Goal: Task Accomplishment & Management: Manage account settings

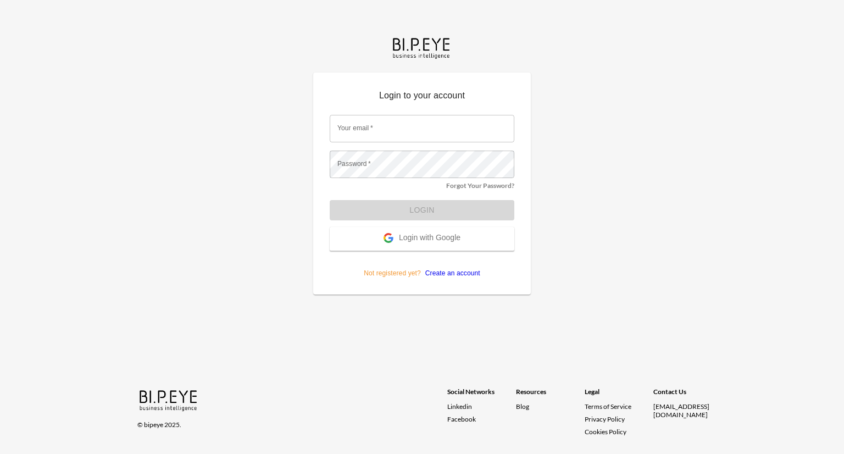
click at [427, 239] on span "Login with Google" at bounding box center [430, 238] width 62 height 11
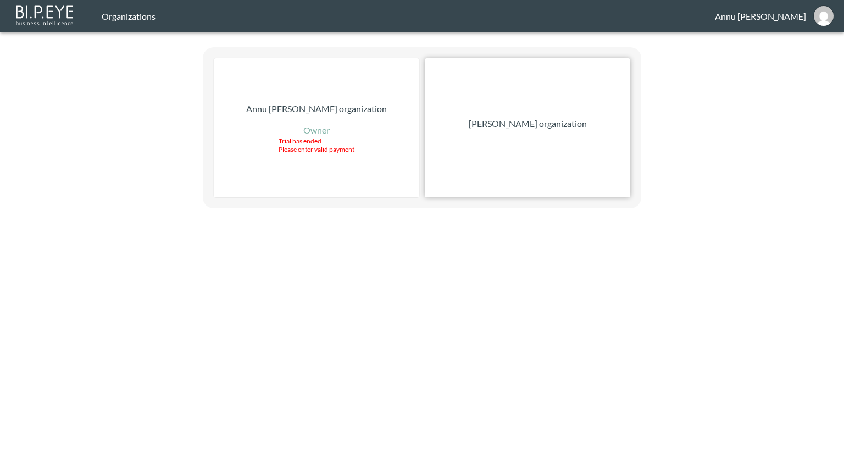
click at [531, 127] on p "[PERSON_NAME] organization" at bounding box center [528, 123] width 118 height 13
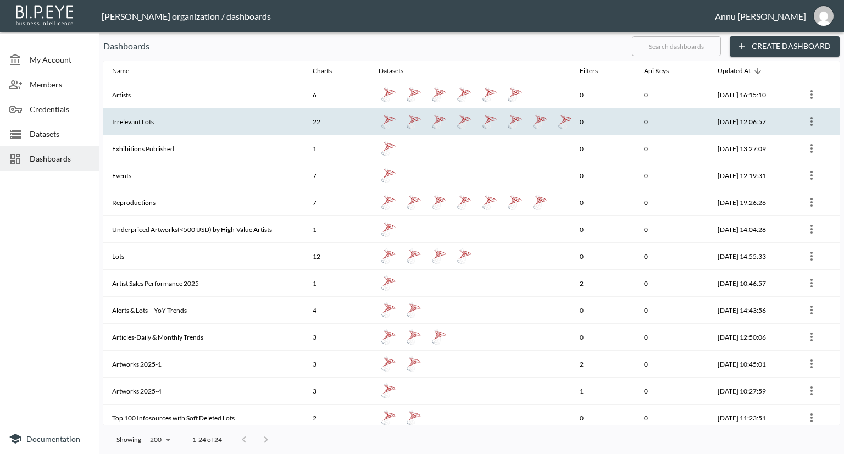
scroll to position [110, 0]
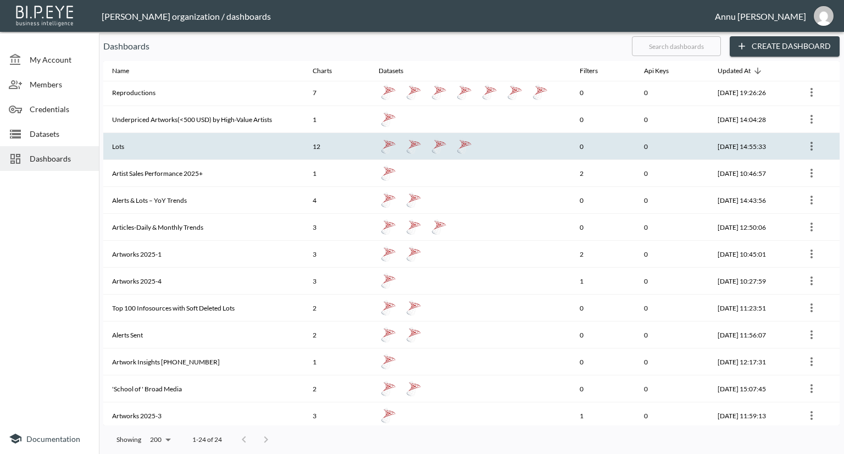
click at [207, 140] on th "Lots" at bounding box center [203, 146] width 201 height 27
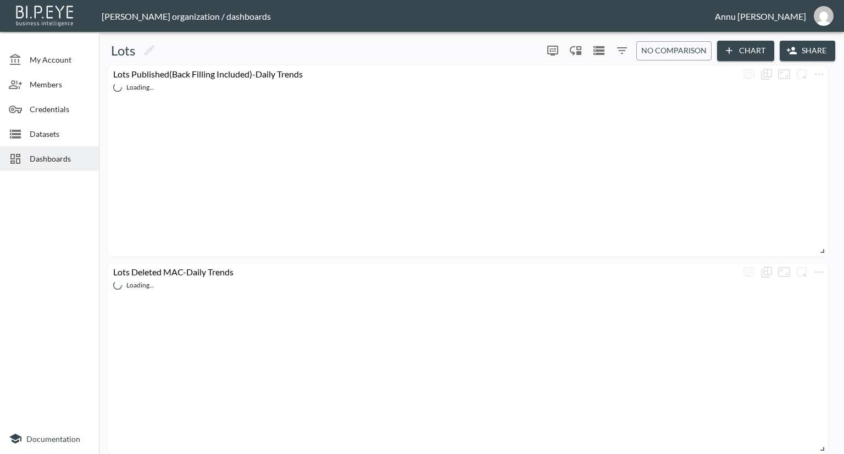
click at [66, 156] on span "Dashboards" at bounding box center [60, 159] width 60 height 12
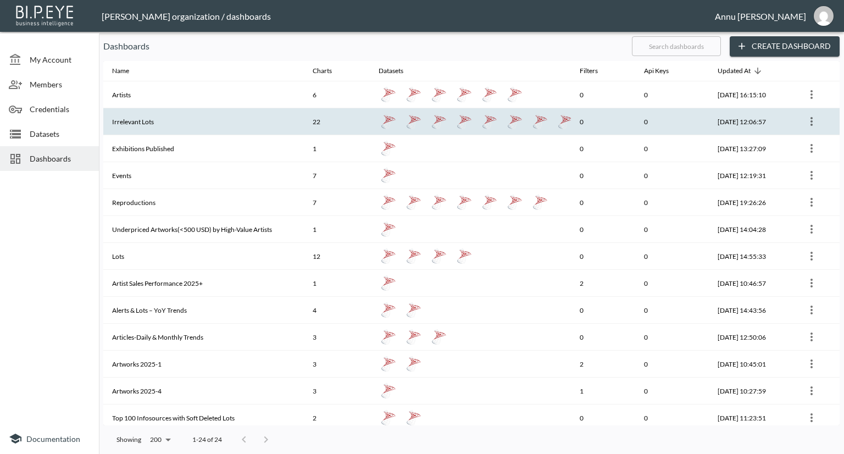
click at [131, 127] on th "Irrelevant Lots" at bounding box center [203, 121] width 201 height 27
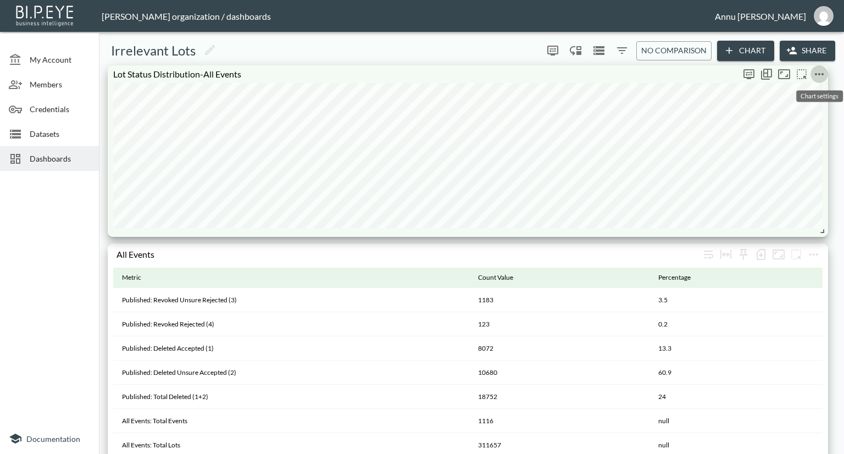
click at [826, 71] on button "more" at bounding box center [820, 74] width 18 height 18
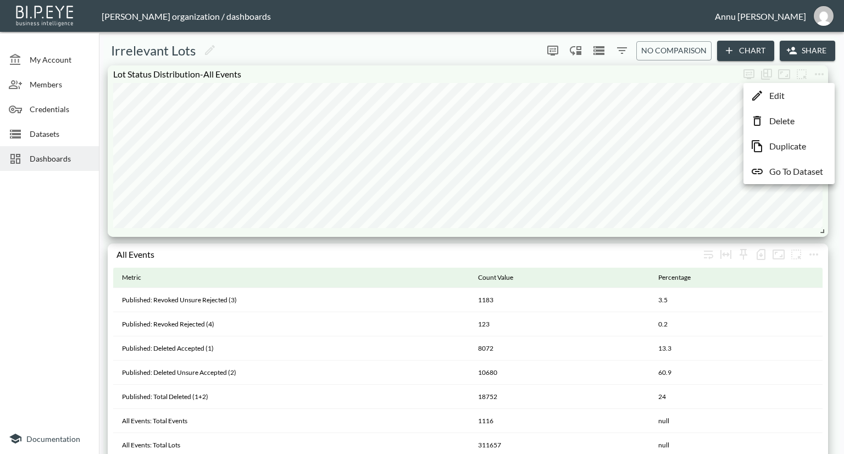
click at [801, 169] on p "Go To Dataset" at bounding box center [797, 171] width 54 height 13
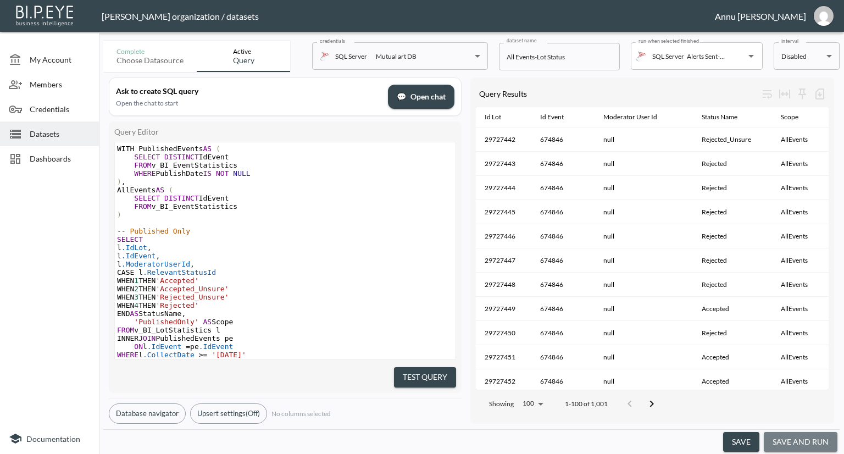
click at [829, 436] on button "save and run" at bounding box center [801, 442] width 74 height 20
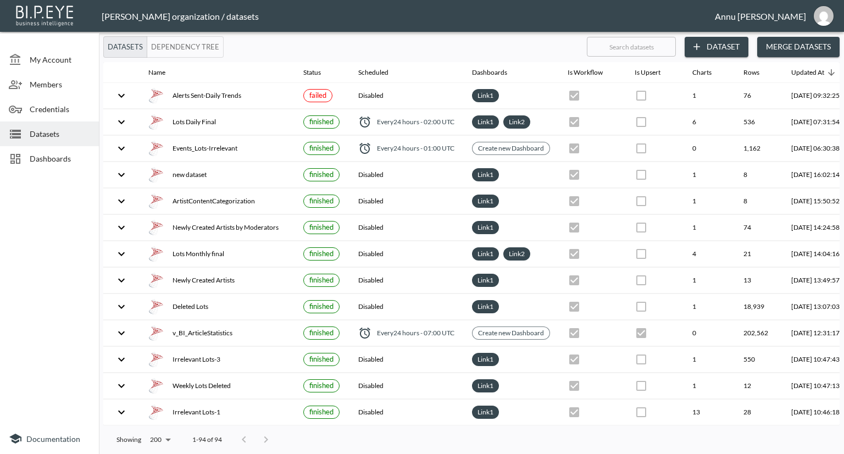
checkbox input "false"
checkbox input "true"
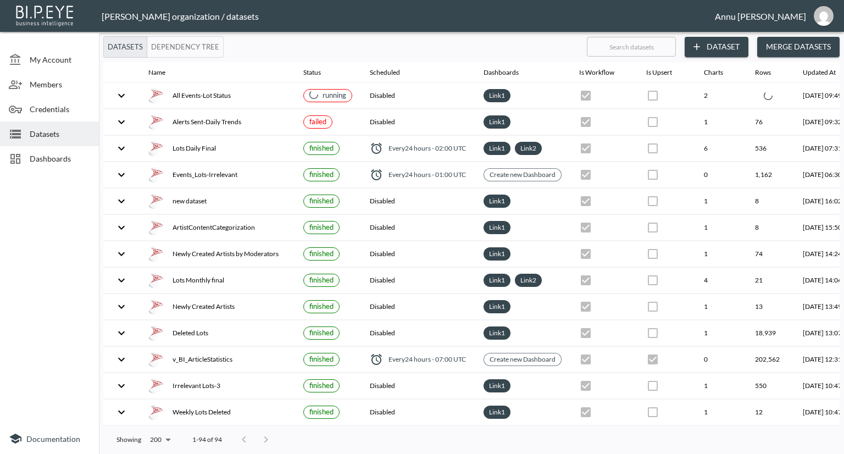
scroll to position [0, 77]
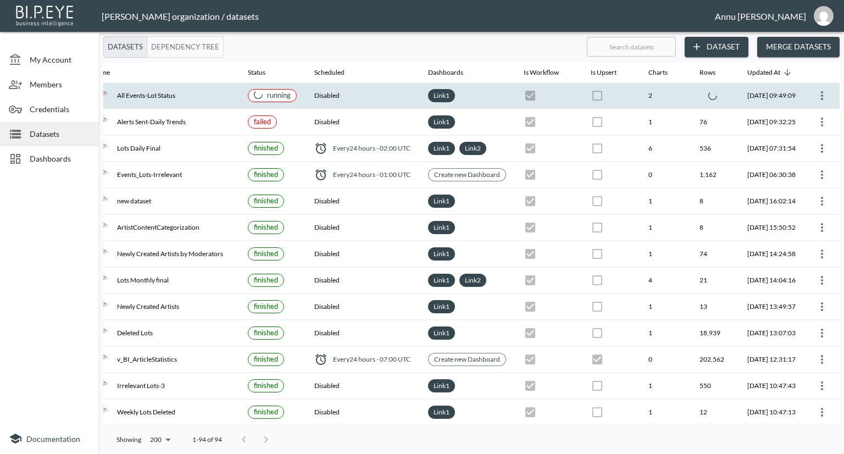
click at [73, 95] on icon "expand row" at bounding box center [65, 95] width 13 height 13
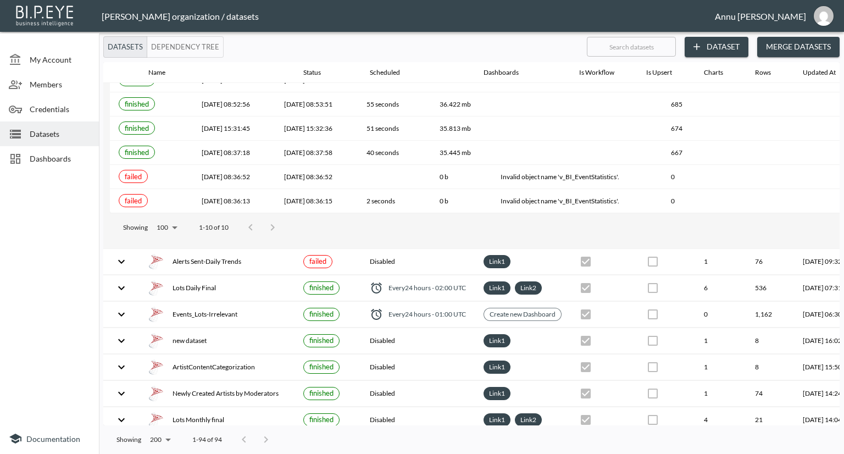
scroll to position [440, 0]
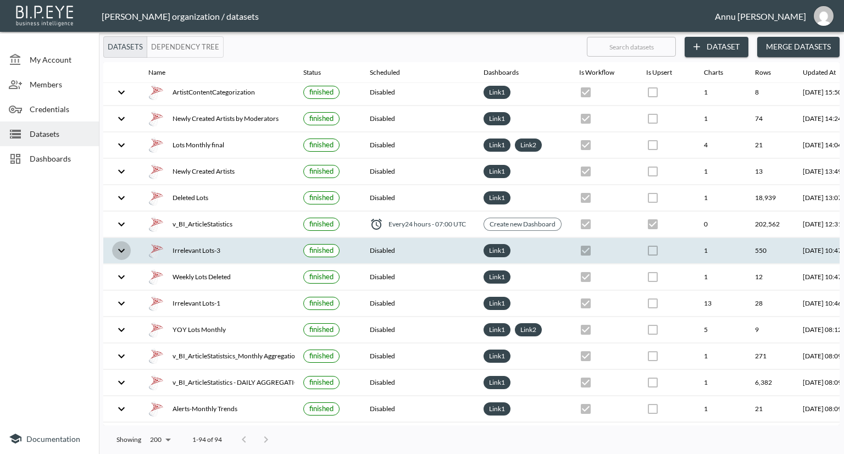
click at [123, 250] on icon "expand row" at bounding box center [121, 250] width 13 height 13
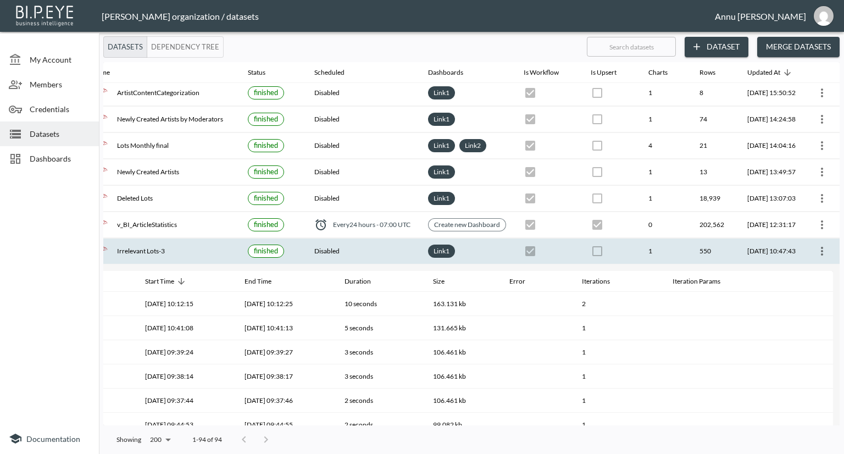
scroll to position [135, 77]
click at [819, 246] on icon "more" at bounding box center [822, 251] width 13 height 13
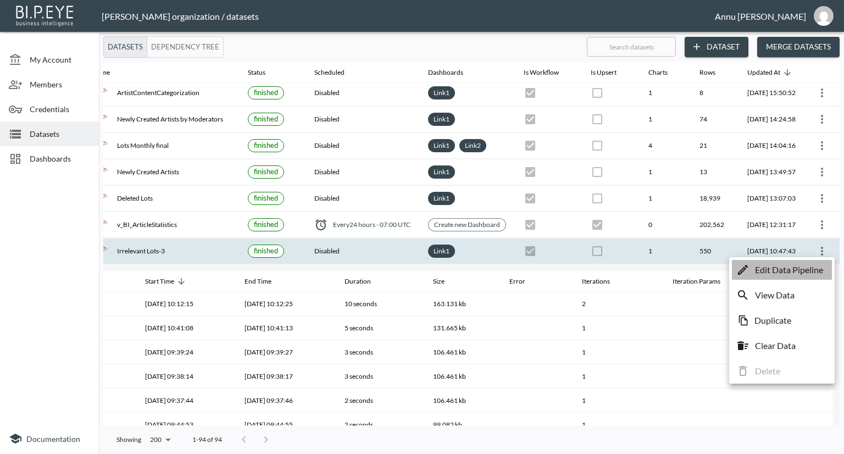
click at [797, 270] on p "Edit Data Pipeline" at bounding box center [789, 269] width 68 height 13
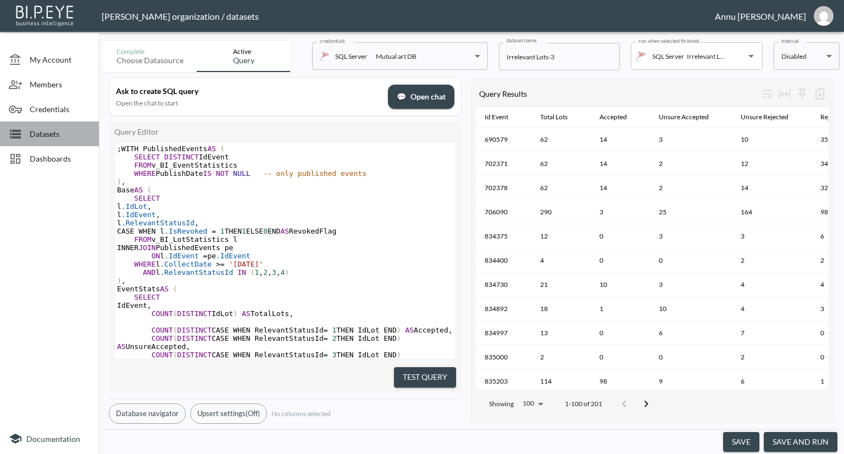
click at [41, 137] on span "Datasets" at bounding box center [60, 134] width 60 height 12
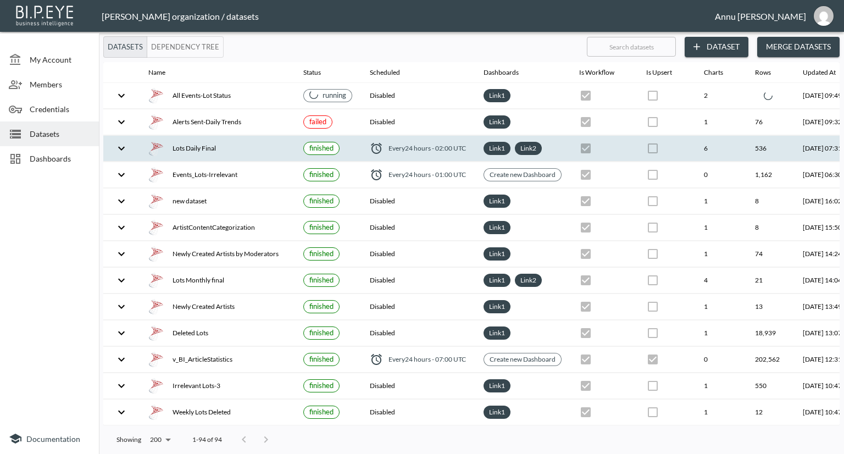
click at [127, 146] on icon "expand row" at bounding box center [121, 148] width 13 height 13
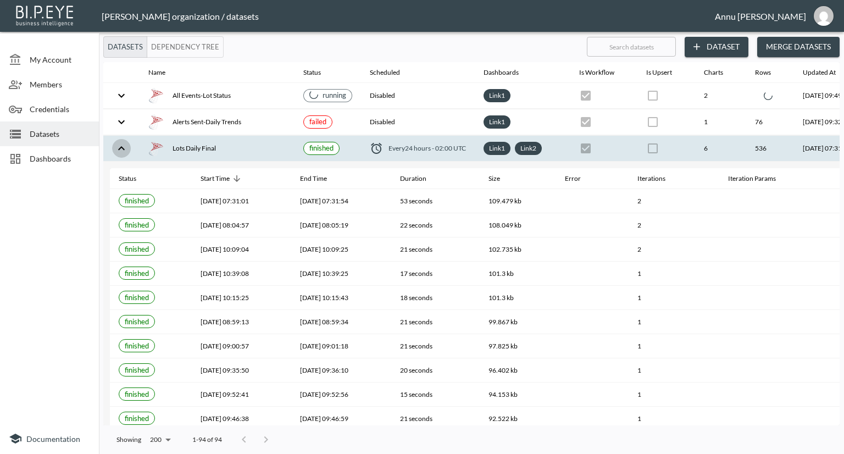
click at [119, 145] on icon "expand row" at bounding box center [121, 148] width 13 height 13
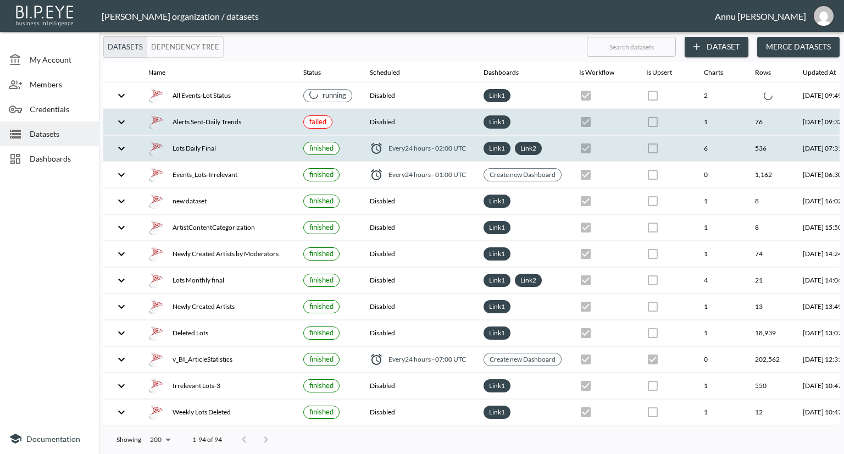
click at [119, 122] on icon "expand row" at bounding box center [121, 121] width 13 height 13
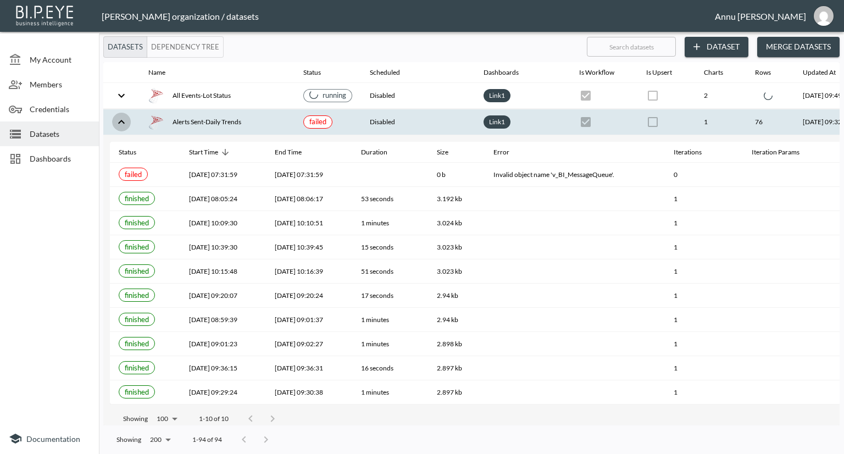
click at [119, 124] on icon "expand row" at bounding box center [121, 121] width 13 height 13
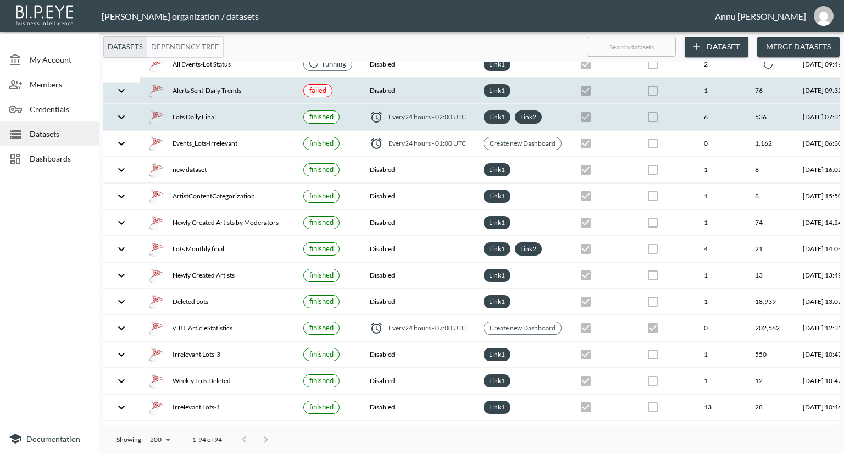
scroll to position [55, 0]
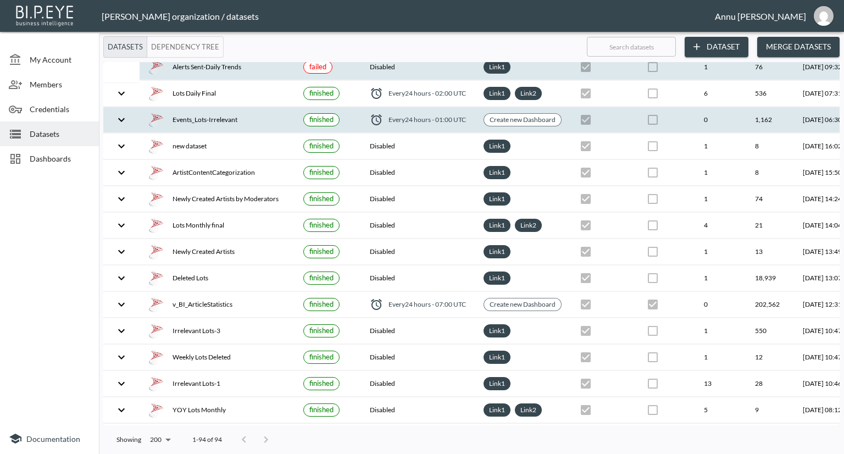
click at [121, 118] on icon "expand row" at bounding box center [121, 119] width 13 height 13
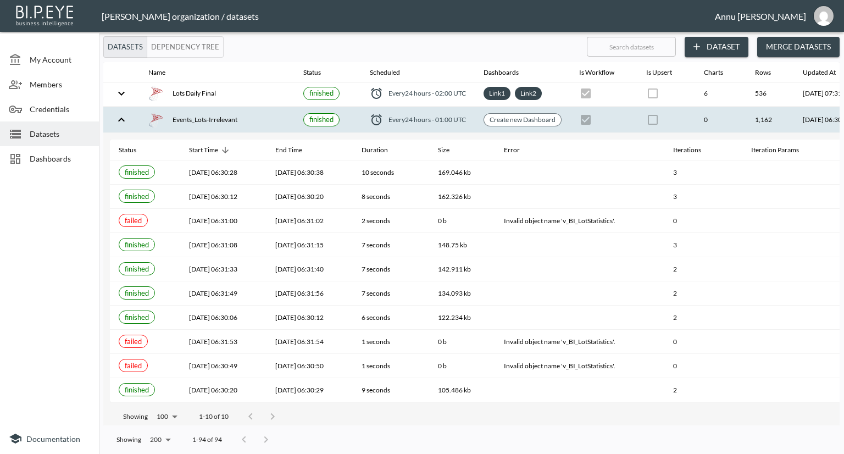
click at [121, 119] on icon "expand row" at bounding box center [121, 120] width 7 height 4
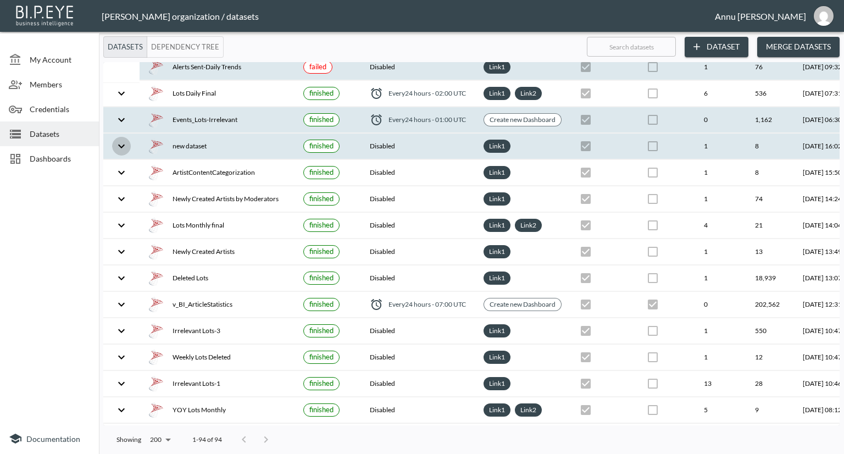
click at [124, 143] on icon "expand row" at bounding box center [121, 146] width 13 height 13
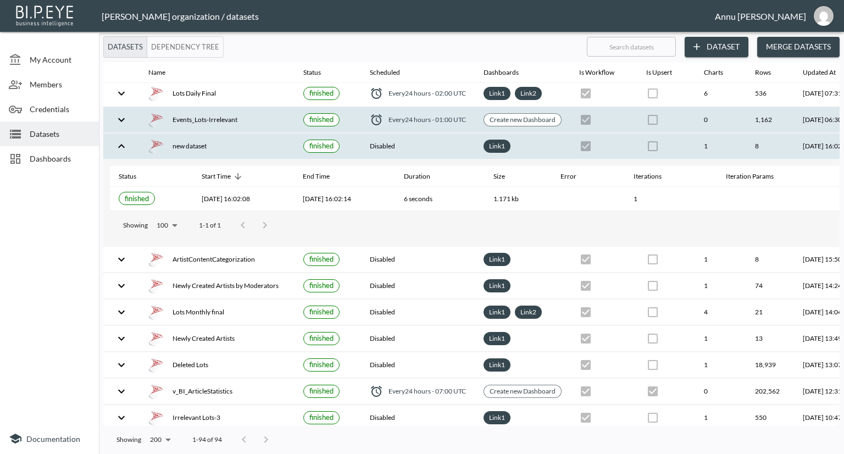
click at [124, 143] on icon "expand row" at bounding box center [121, 146] width 13 height 13
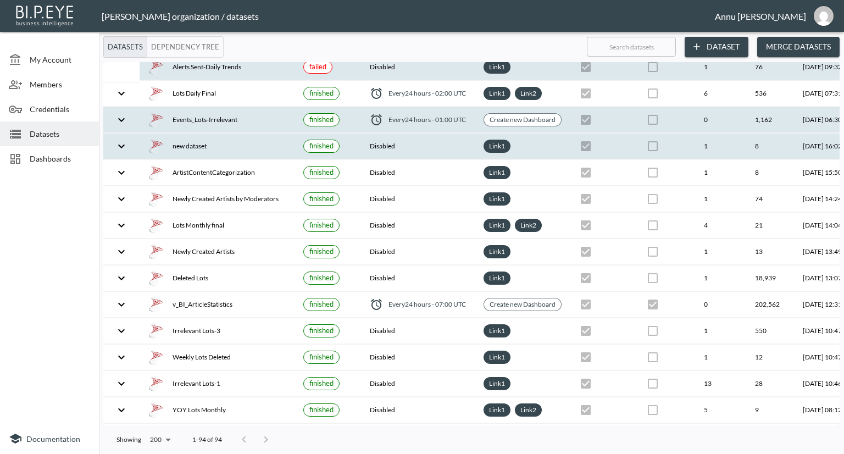
scroll to position [0, 0]
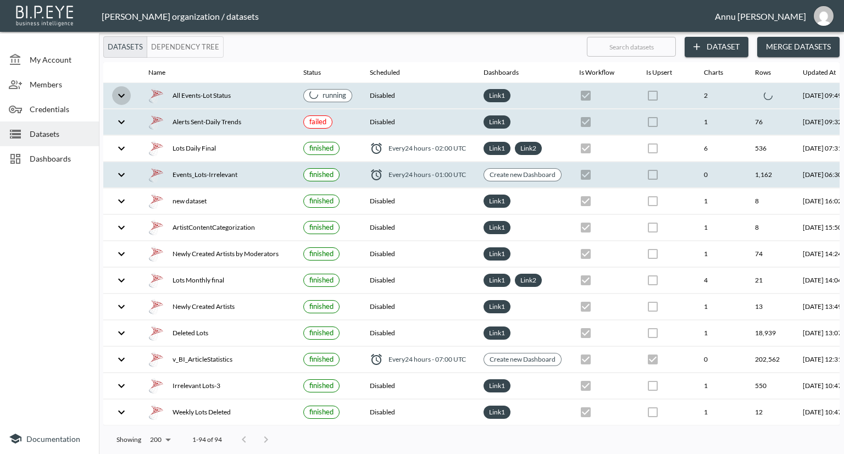
click at [123, 90] on icon "expand row" at bounding box center [121, 95] width 13 height 13
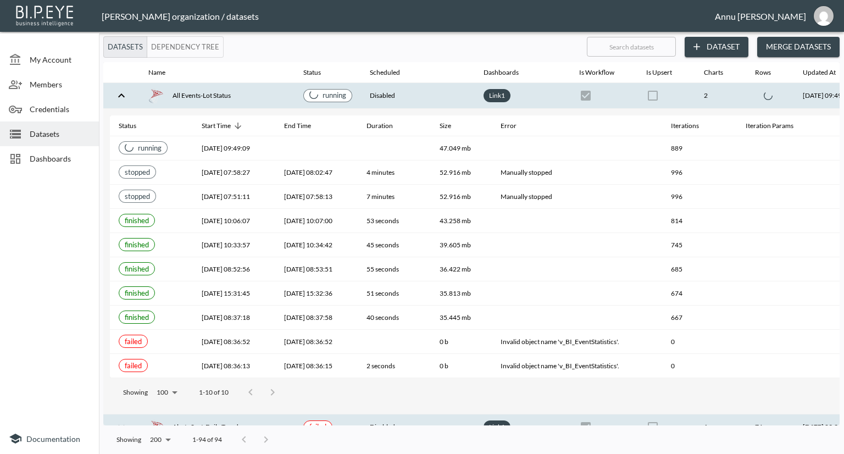
checkbox input "false"
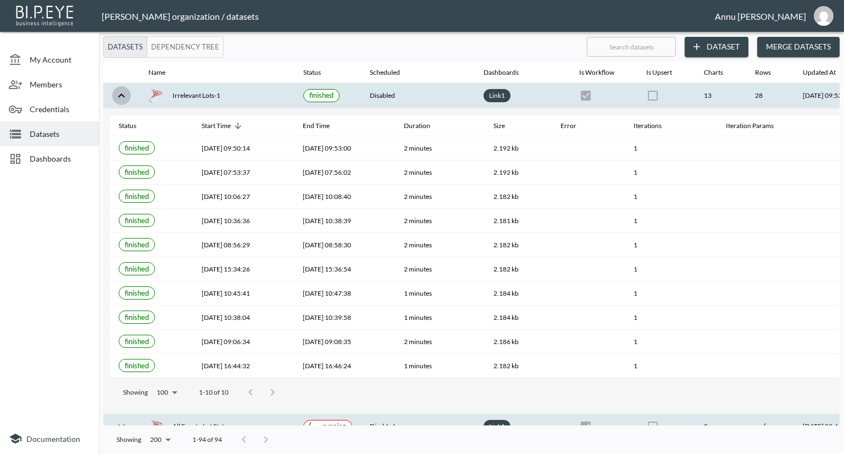
click at [124, 94] on icon "expand row" at bounding box center [121, 95] width 13 height 13
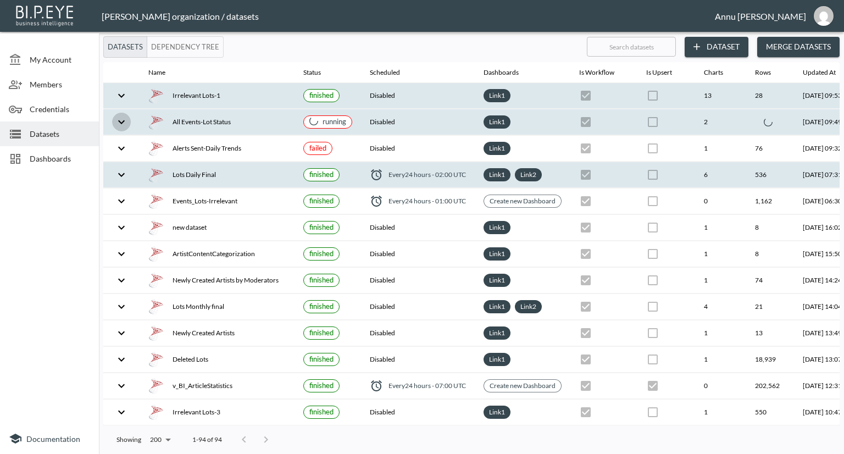
click at [125, 117] on icon "expand row" at bounding box center [121, 121] width 13 height 13
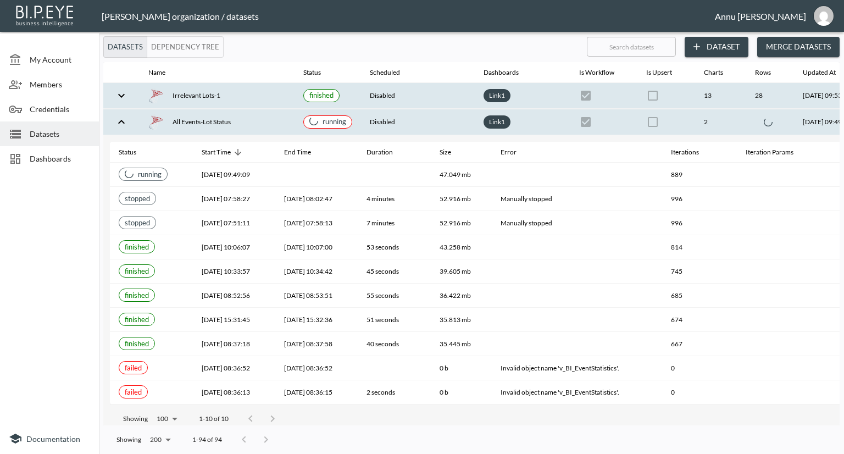
checkbox input "false"
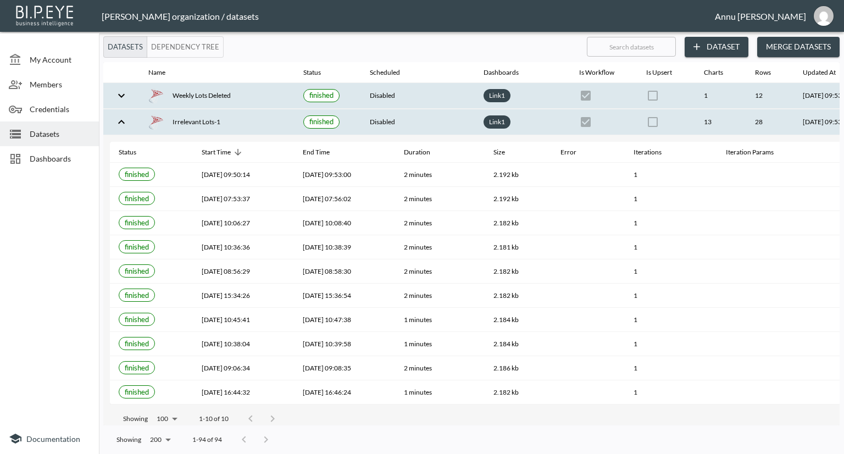
checkbox input "false"
checkbox input "true"
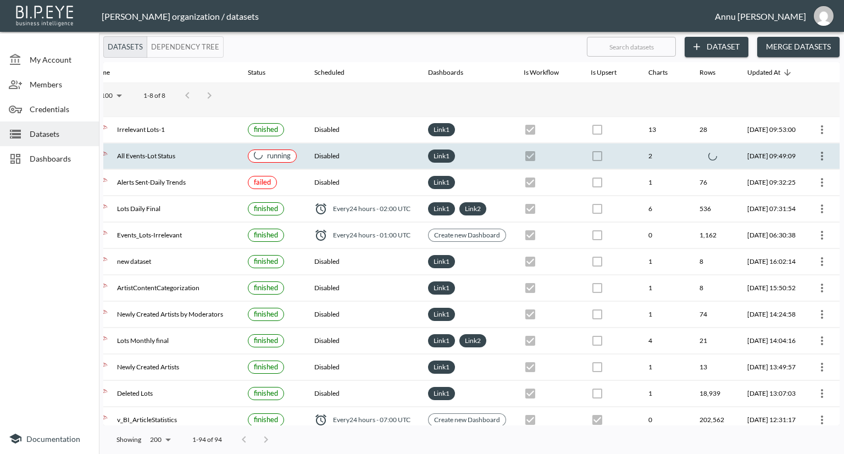
scroll to position [275, 0]
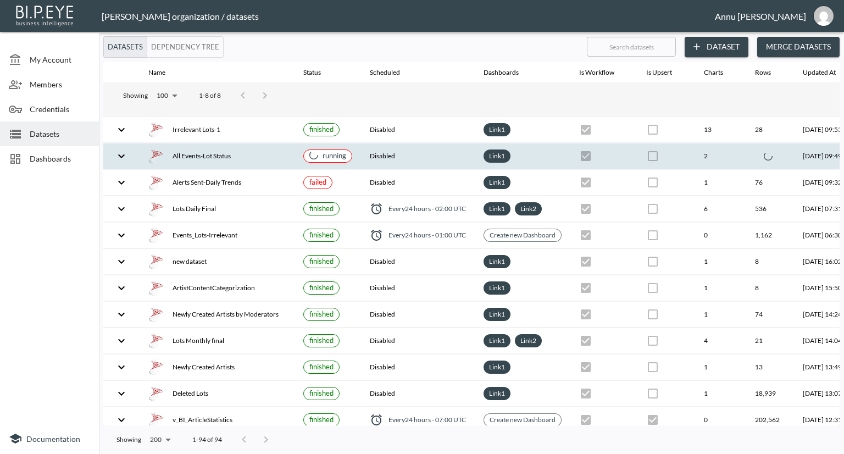
click at [115, 154] on icon "expand row" at bounding box center [121, 156] width 13 height 13
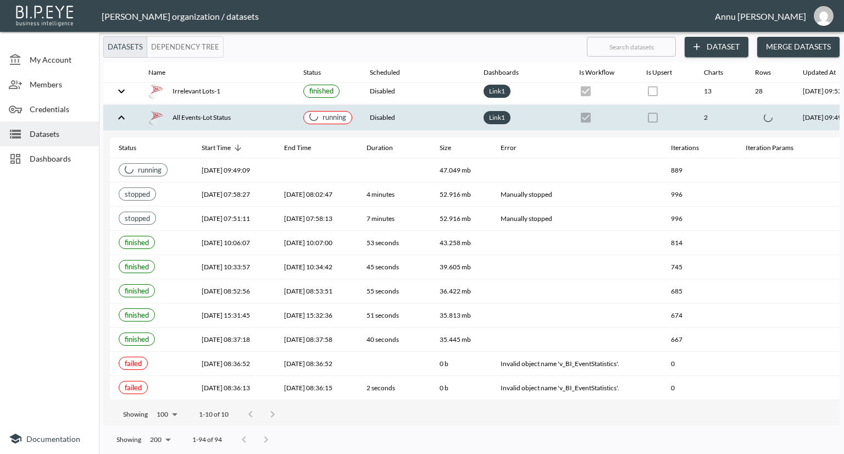
scroll to position [0, 0]
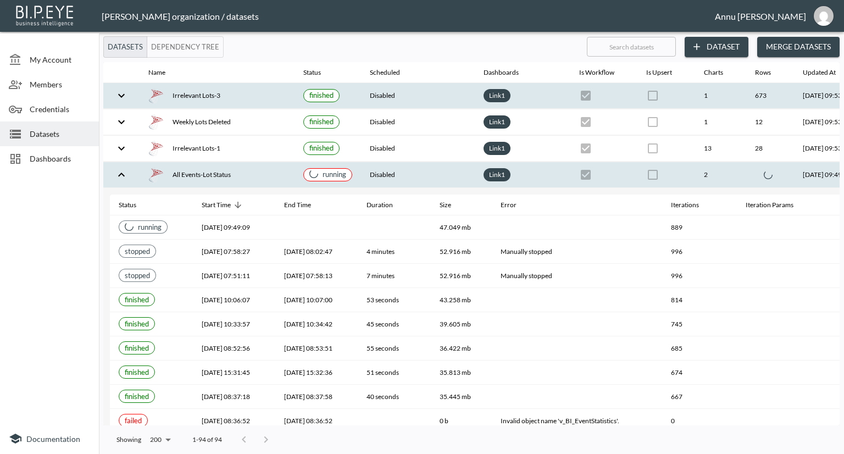
click at [118, 170] on icon "expand row" at bounding box center [121, 174] width 13 height 13
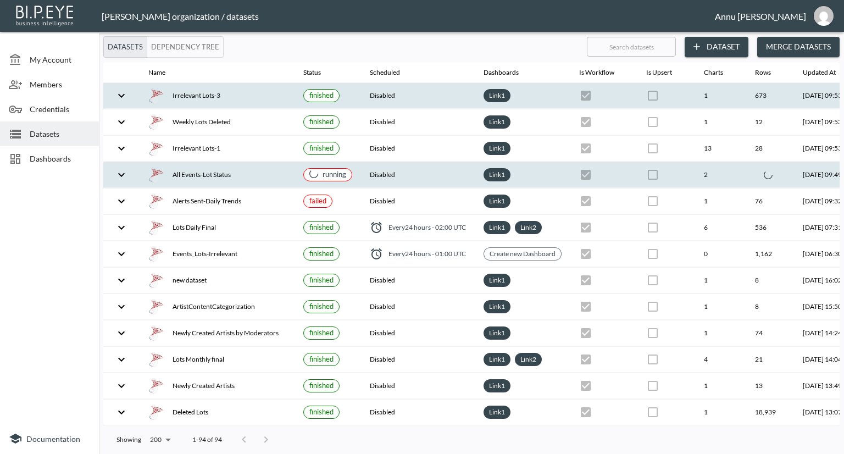
click at [120, 175] on icon "expand row" at bounding box center [121, 175] width 7 height 4
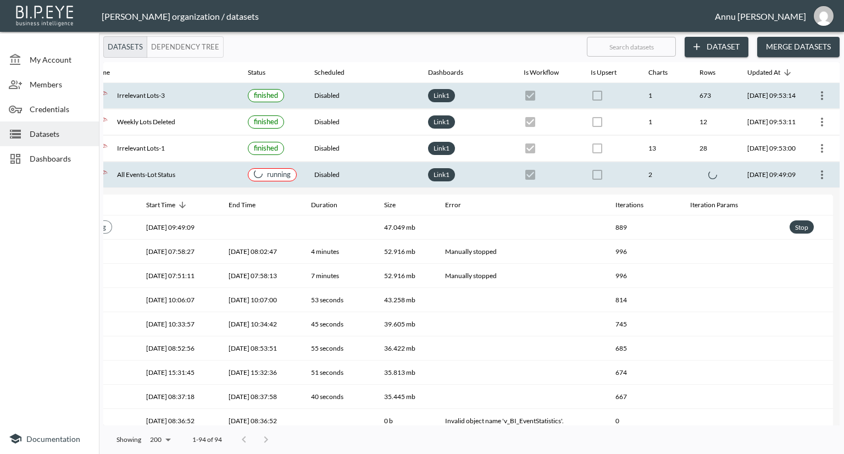
scroll to position [0, 77]
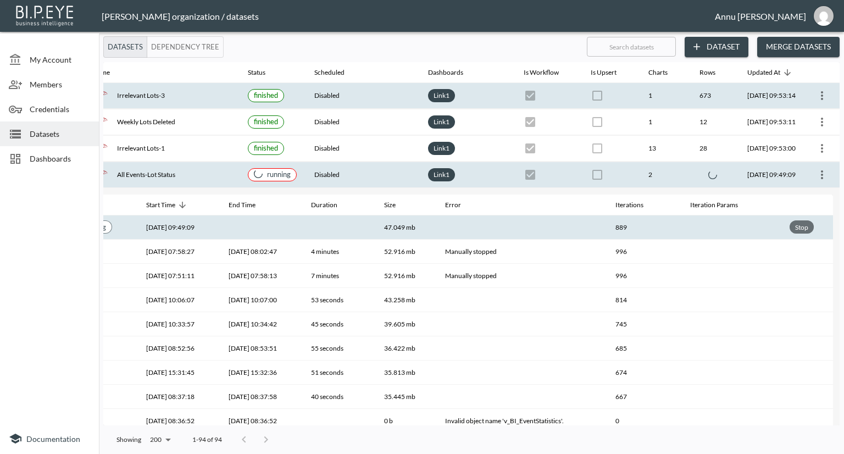
click at [809, 229] on div "Stop" at bounding box center [802, 227] width 18 height 14
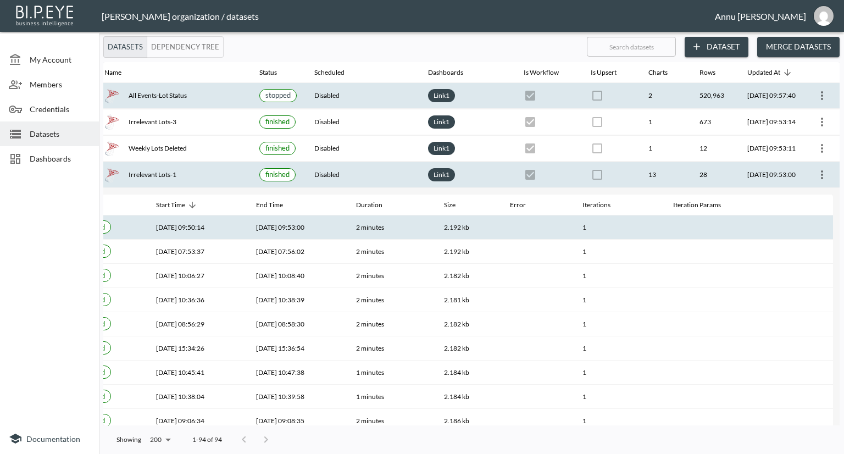
scroll to position [0, 64]
drag, startPoint x: 273, startPoint y: 425, endPoint x: 29, endPoint y: 400, distance: 245.9
click at [29, 400] on div "My Account Members Credentials Datasets Dashboards Documentation Datasets Depen…" at bounding box center [422, 227] width 844 height 454
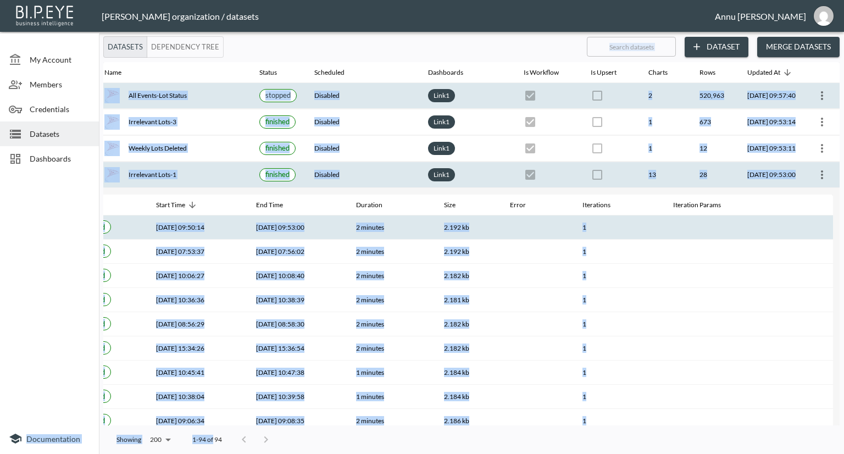
drag, startPoint x: 213, startPoint y: 425, endPoint x: 12, endPoint y: 406, distance: 201.5
click at [12, 406] on div "My Account Members Credentials Datasets Dashboards Documentation Datasets Depen…" at bounding box center [422, 227] width 844 height 454
click at [0, 253] on div at bounding box center [49, 299] width 99 height 248
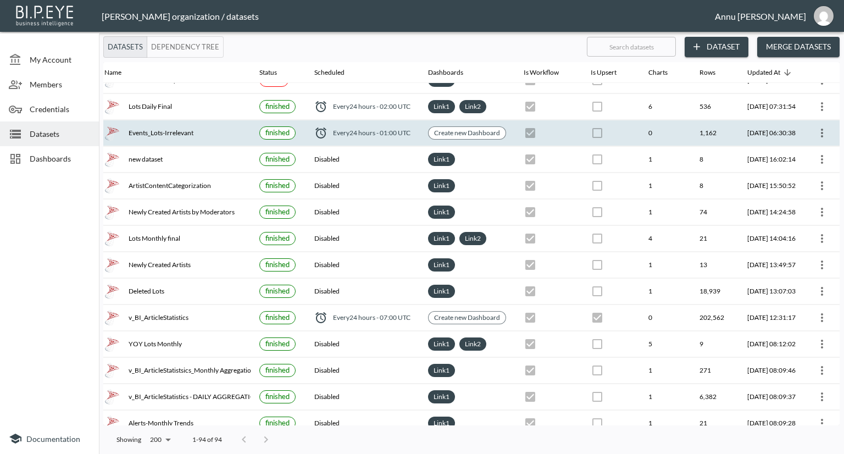
scroll to position [495, 64]
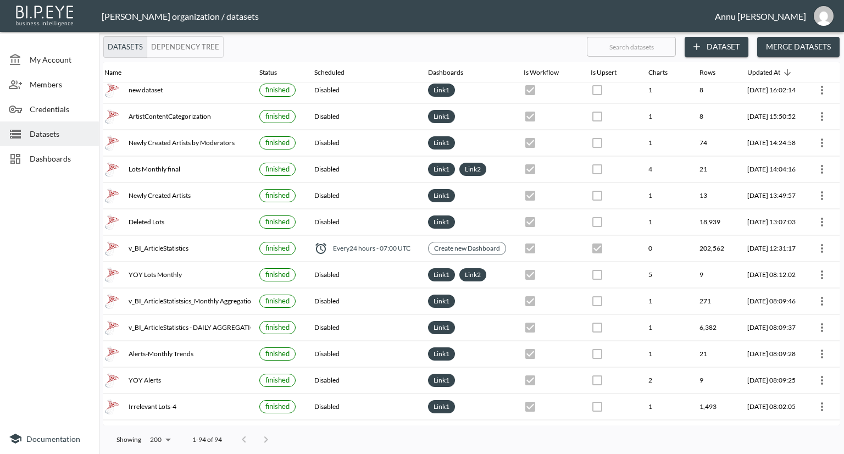
click at [58, 132] on span "Datasets" at bounding box center [60, 134] width 60 height 12
click at [79, 157] on span "Dashboards" at bounding box center [60, 159] width 60 height 12
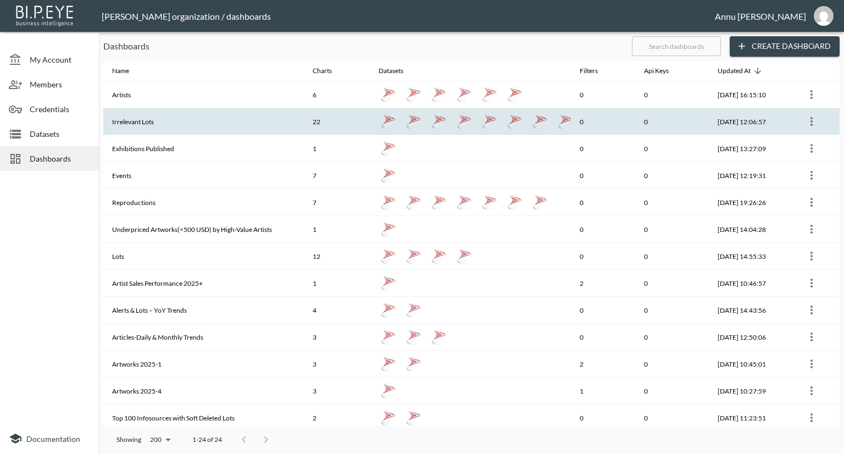
click at [145, 119] on th "Irrelevant Lots" at bounding box center [203, 121] width 201 height 27
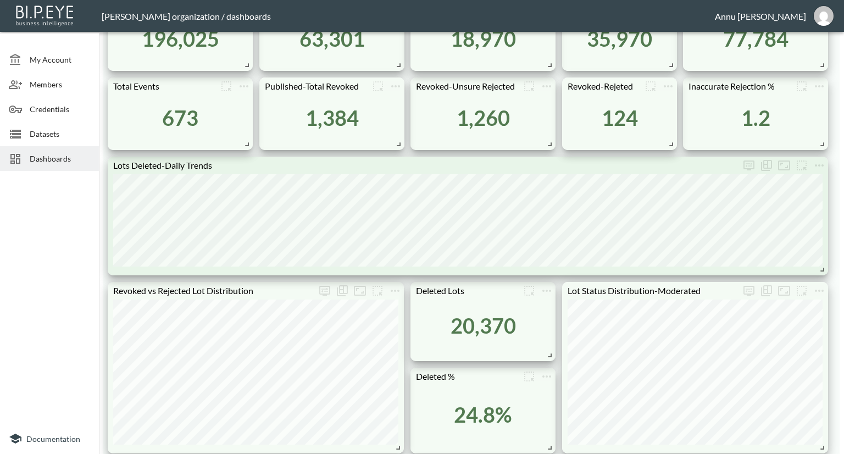
scroll to position [550, 0]
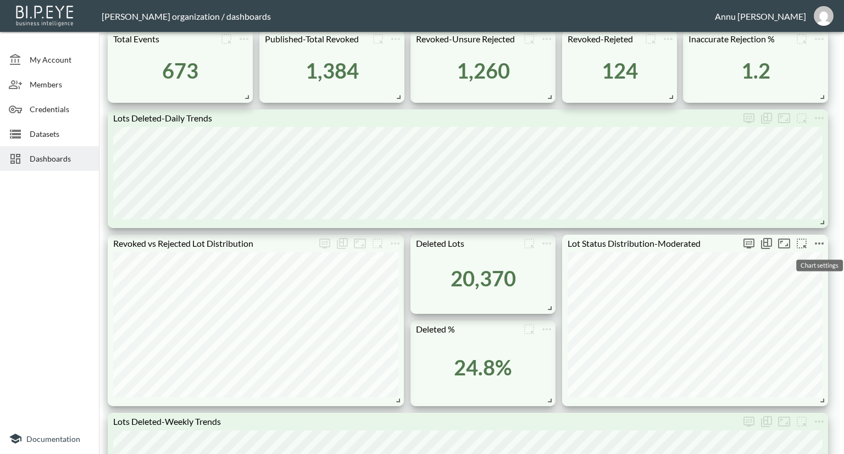
click at [821, 239] on icon "more" at bounding box center [819, 243] width 13 height 13
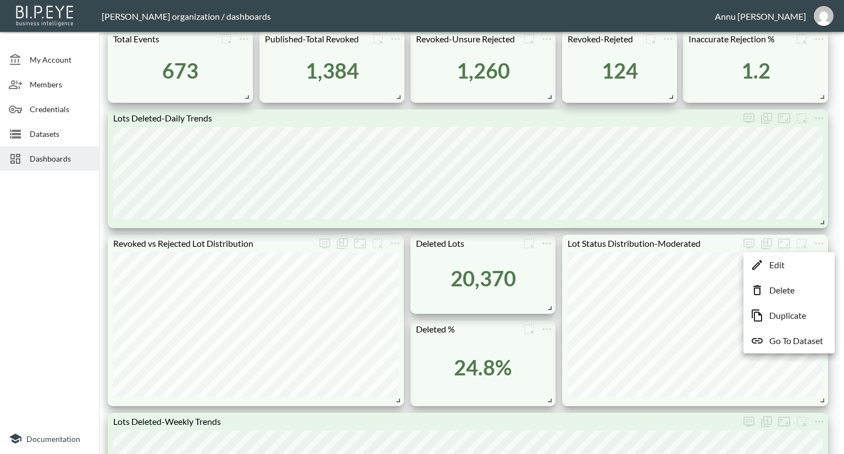
click at [809, 340] on p "Go To Dataset" at bounding box center [797, 340] width 54 height 13
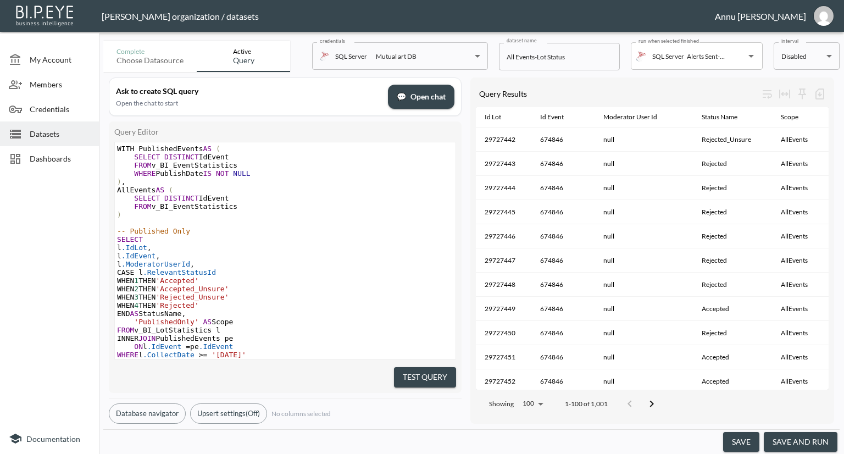
click at [823, 444] on button "save and run" at bounding box center [801, 442] width 74 height 20
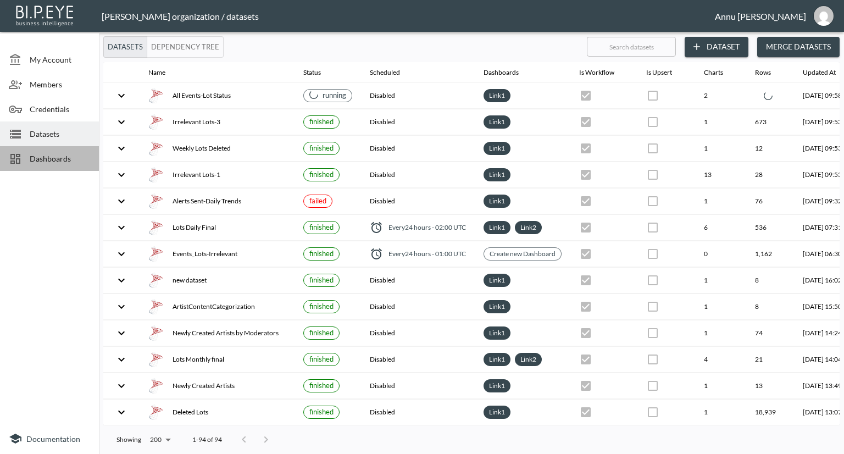
click at [54, 152] on div "Dashboards" at bounding box center [49, 158] width 99 height 25
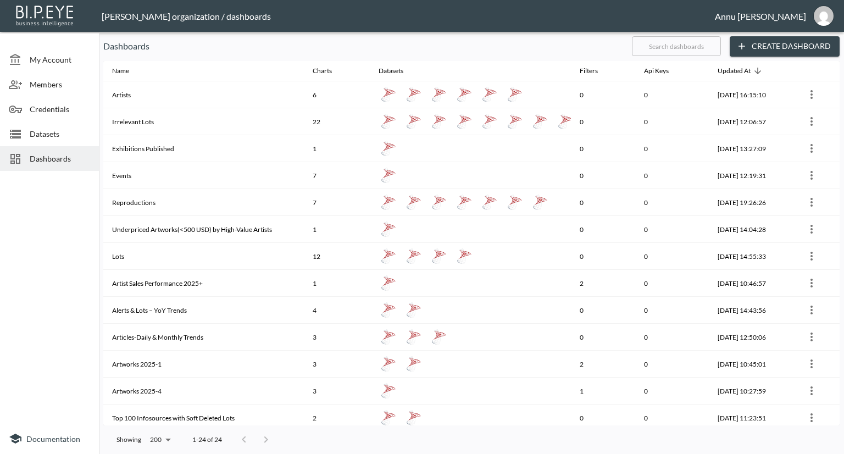
click at [74, 127] on div "Datasets" at bounding box center [49, 133] width 99 height 25
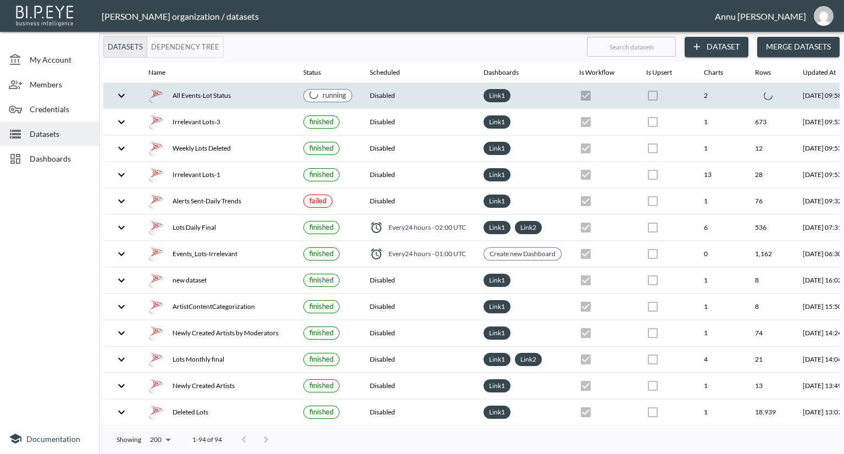
click at [118, 96] on icon "expand row" at bounding box center [121, 95] width 13 height 13
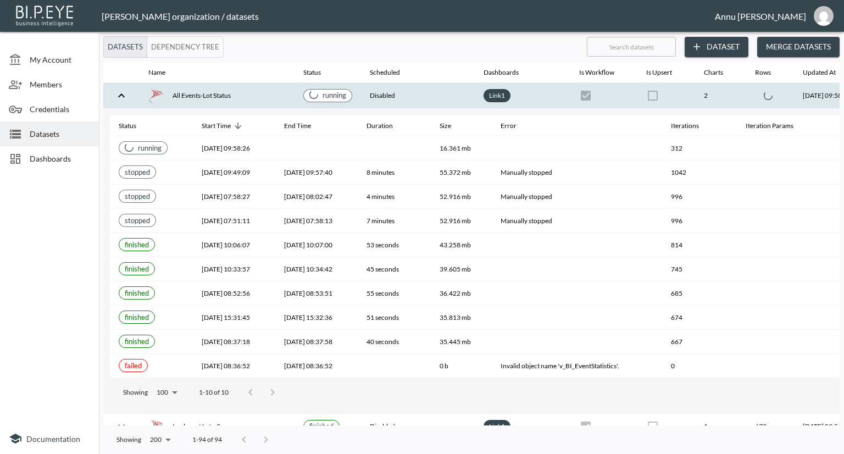
click at [58, 154] on span "Dashboards" at bounding box center [60, 159] width 60 height 12
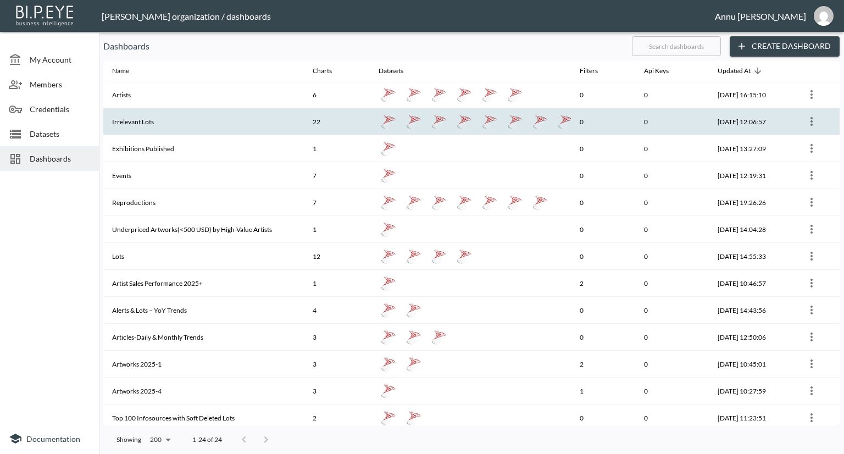
click at [132, 117] on th "Irrelevant Lots" at bounding box center [203, 121] width 201 height 27
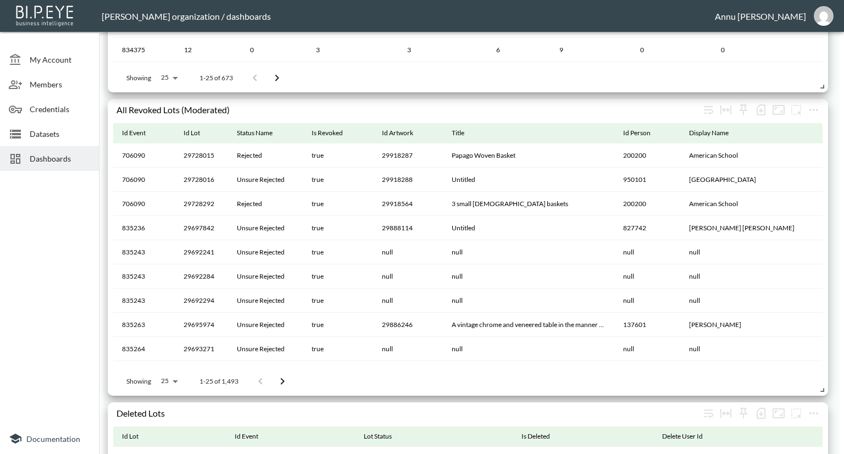
scroll to position [1684, 0]
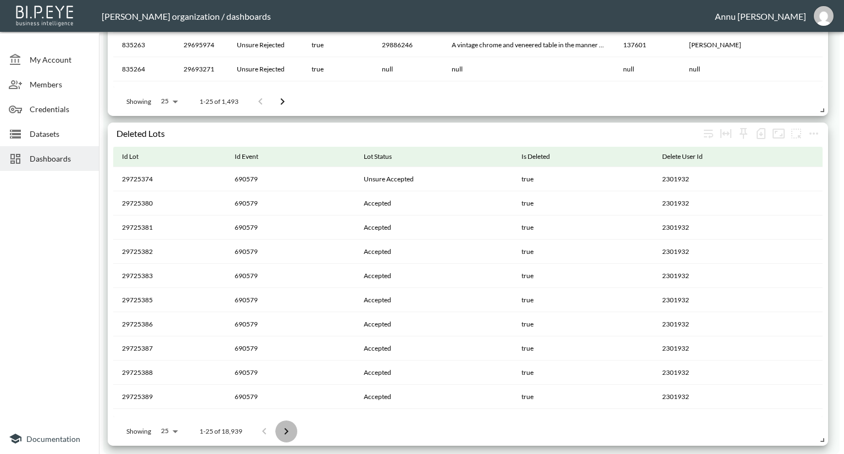
click at [280, 427] on icon "Go to next page" at bounding box center [286, 431] width 13 height 13
click at [258, 428] on button "Go to previous page" at bounding box center [268, 432] width 22 height 22
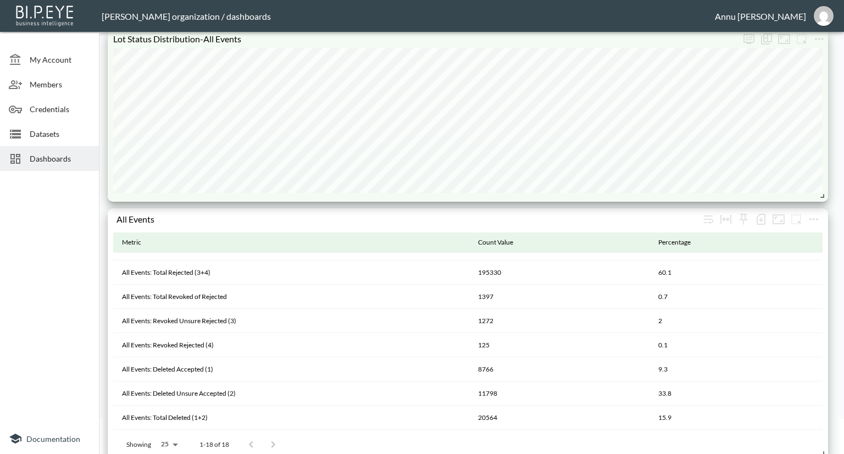
scroll to position [0, 0]
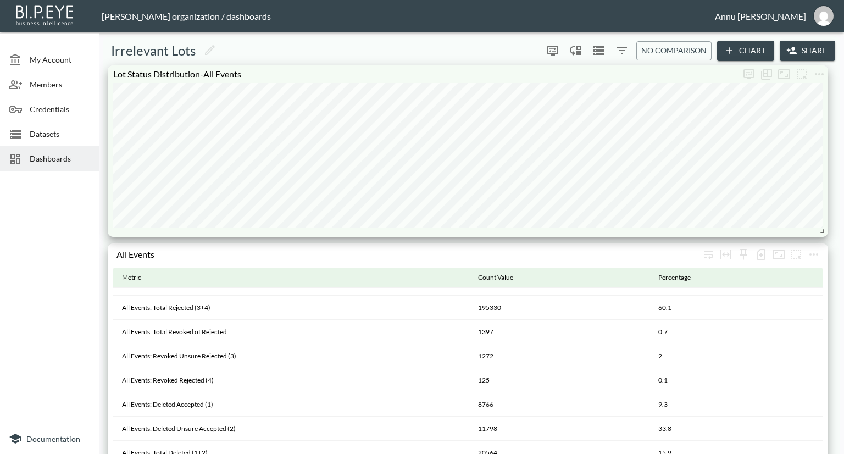
click at [80, 154] on span "Dashboards" at bounding box center [60, 159] width 60 height 12
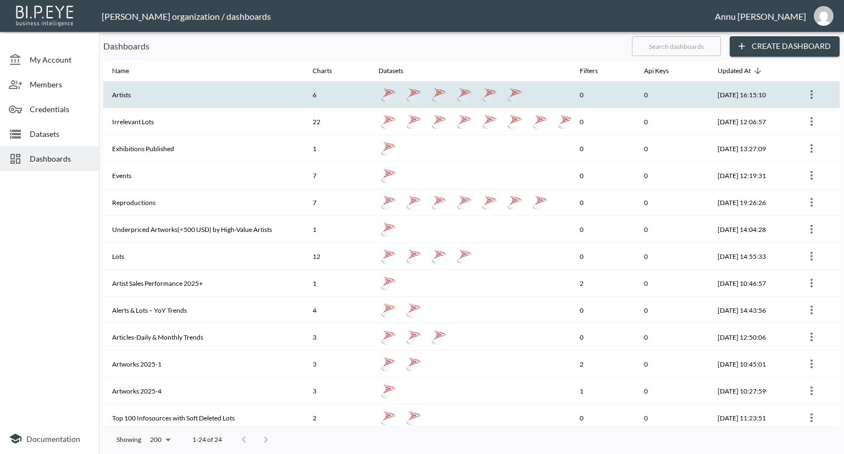
click at [147, 97] on th "Artists" at bounding box center [203, 94] width 201 height 27
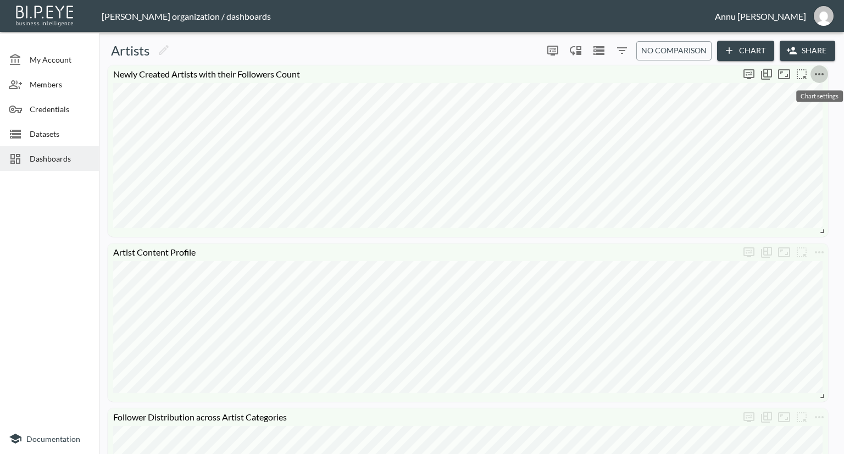
click at [819, 75] on icon "more" at bounding box center [819, 74] width 13 height 13
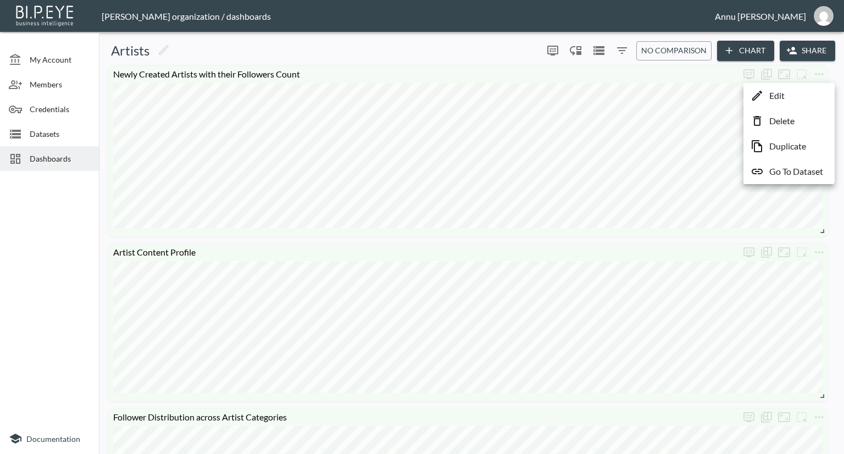
click at [803, 92] on li "Edit" at bounding box center [790, 96] width 86 height 20
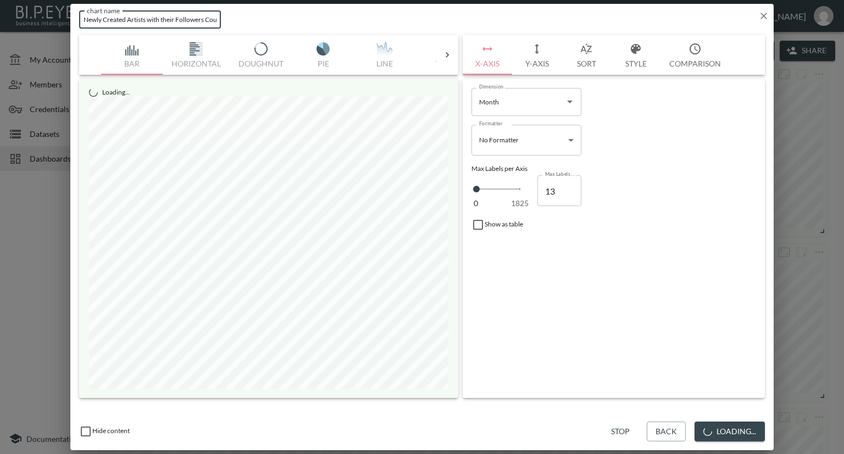
click at [217, 18] on input "Newly Created Artists with their Followers Count" at bounding box center [150, 19] width 142 height 18
type input "Newly Created Artists with their Followers Count-2025"
click at [737, 425] on button "Save" at bounding box center [747, 432] width 36 height 20
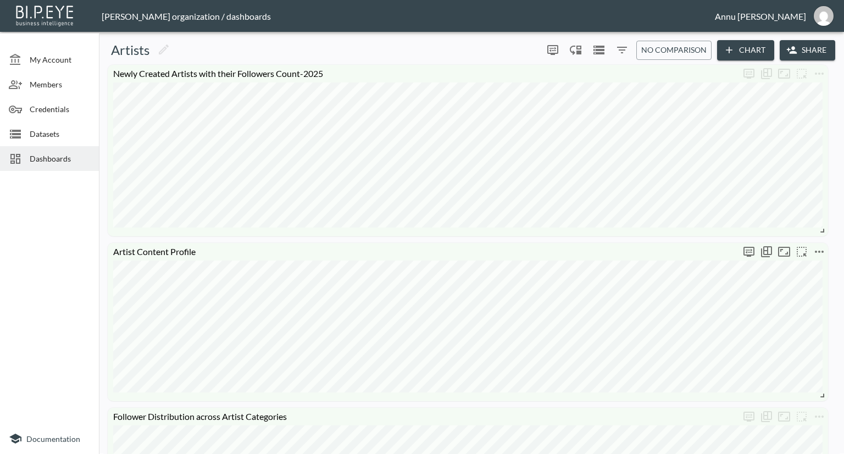
scroll to position [0, 0]
click at [42, 162] on span "Dashboards" at bounding box center [60, 159] width 60 height 12
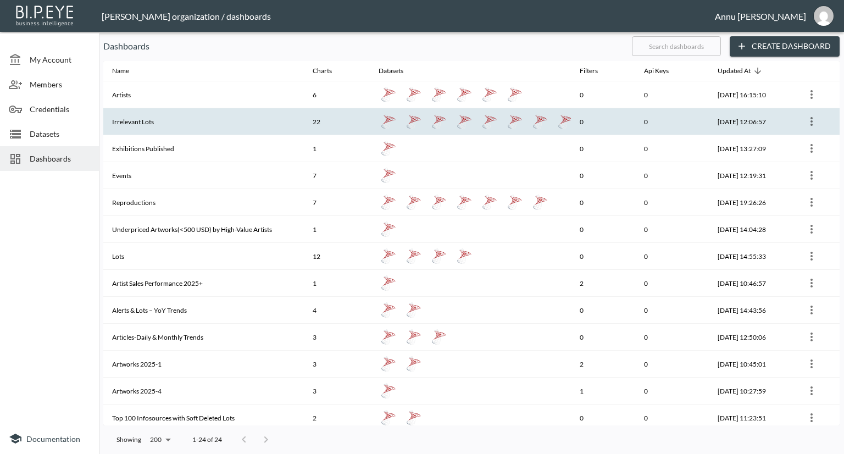
click at [154, 118] on th "Irrelevant Lots" at bounding box center [203, 121] width 201 height 27
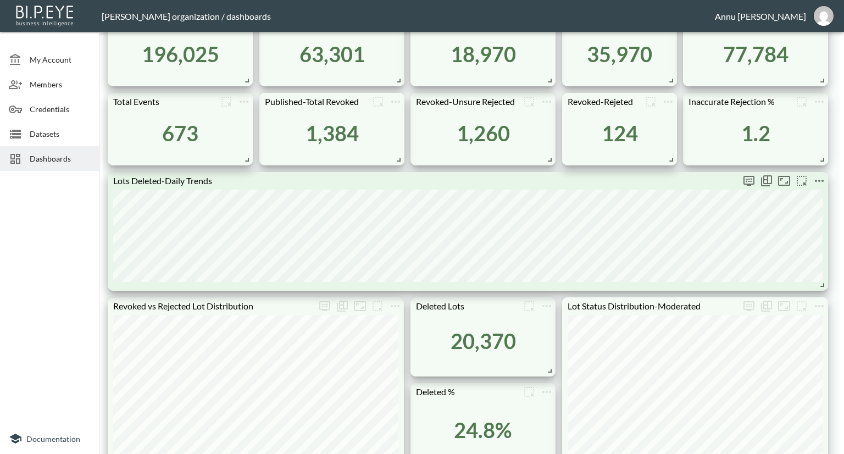
scroll to position [475, 0]
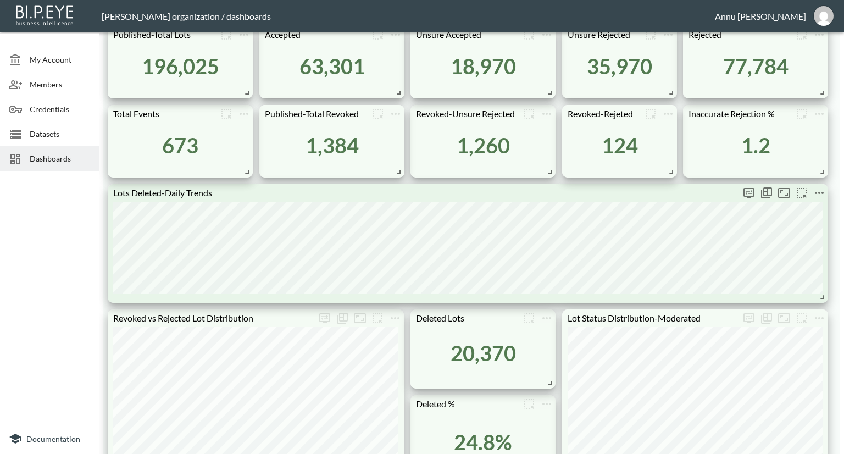
click at [820, 195] on icon "more" at bounding box center [819, 192] width 13 height 13
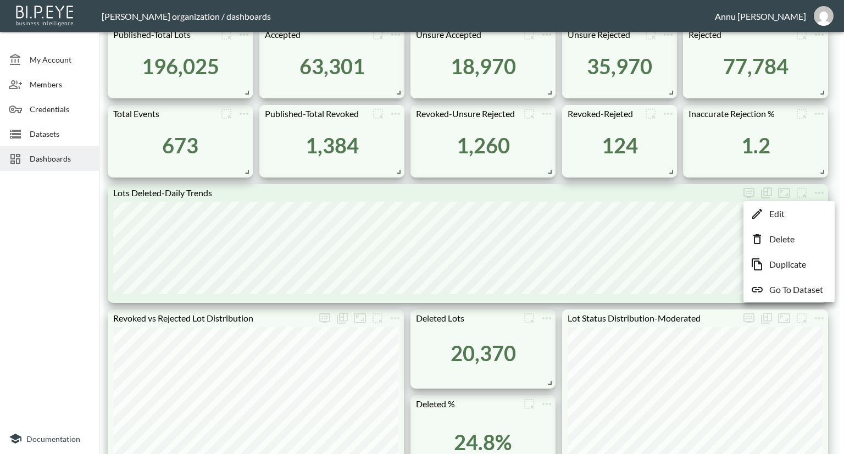
click at [811, 213] on li "Edit" at bounding box center [790, 214] width 86 height 20
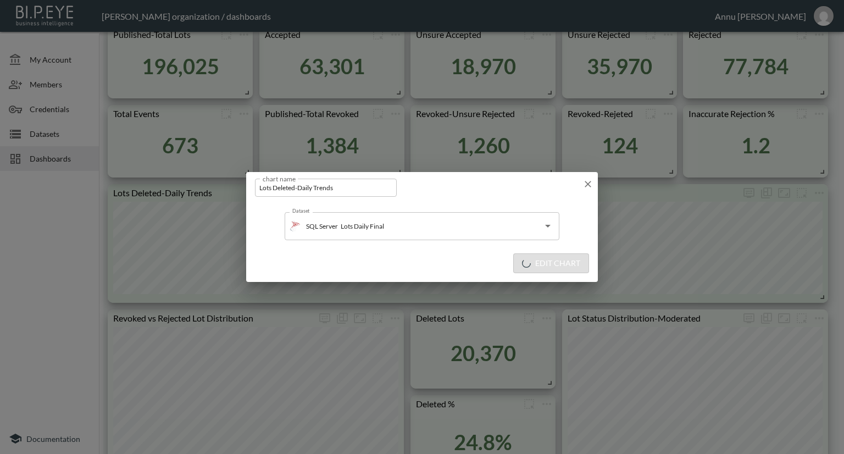
click at [589, 184] on icon "button" at bounding box center [588, 184] width 11 height 11
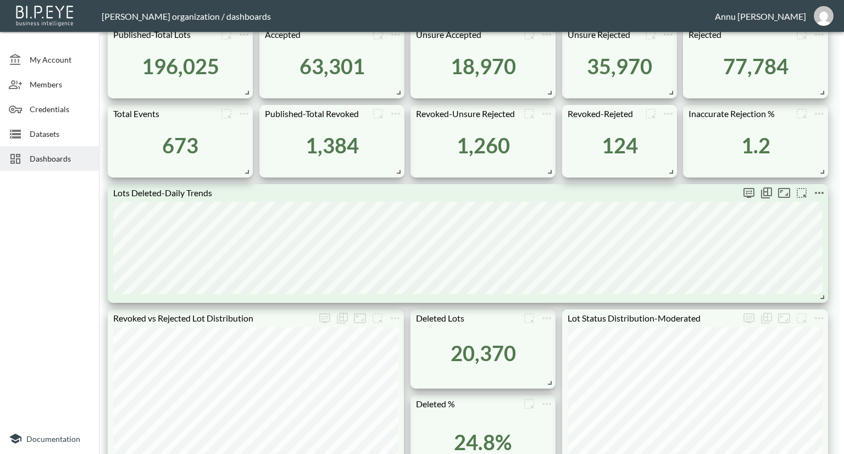
click at [815, 192] on icon "more" at bounding box center [819, 192] width 13 height 13
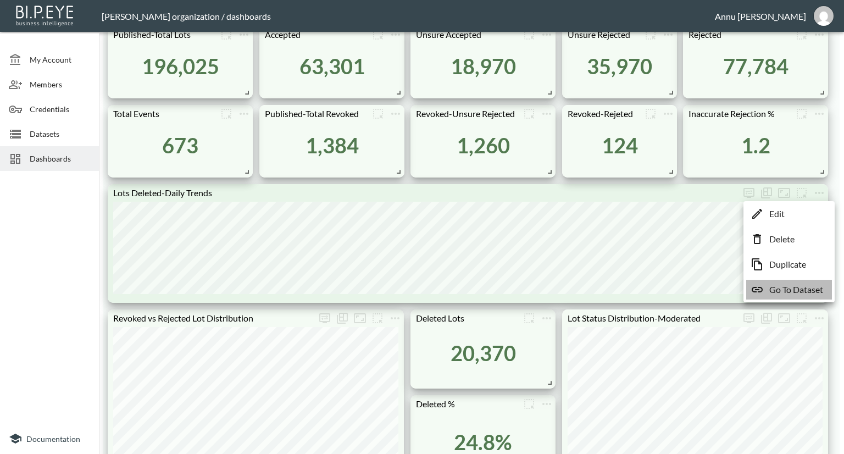
click at [784, 291] on p "Go To Dataset" at bounding box center [797, 289] width 54 height 13
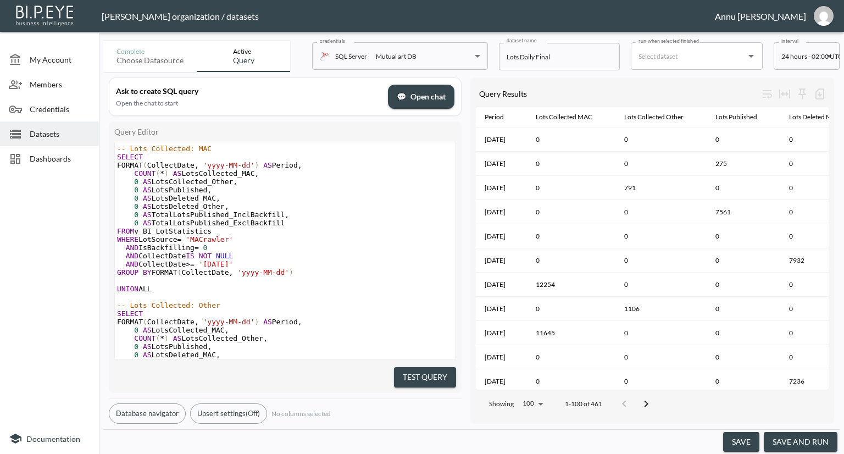
click at [820, 443] on button "save and run" at bounding box center [801, 442] width 74 height 20
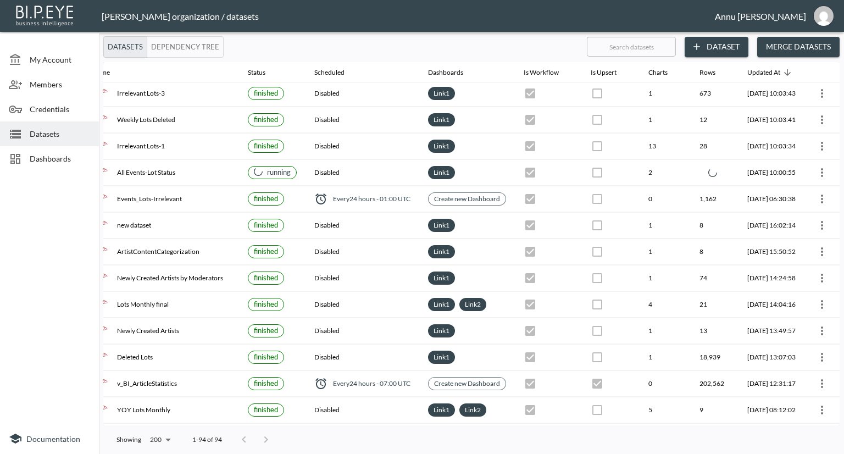
scroll to position [55, 77]
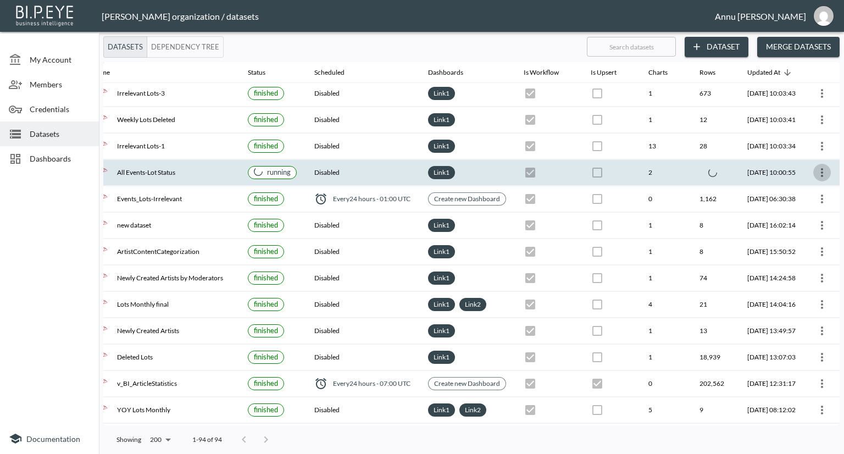
click at [822, 174] on icon "more" at bounding box center [822, 172] width 13 height 13
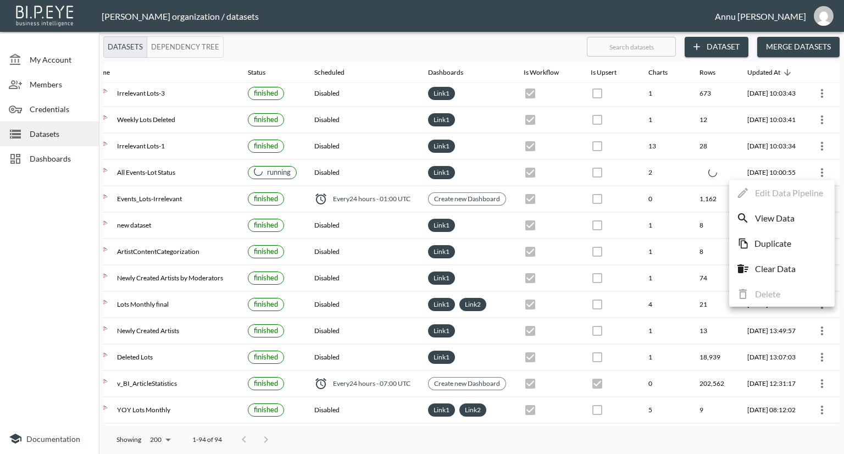
drag, startPoint x: 224, startPoint y: 421, endPoint x: 90, endPoint y: 416, distance: 134.2
click at [90, 416] on div at bounding box center [422, 227] width 844 height 454
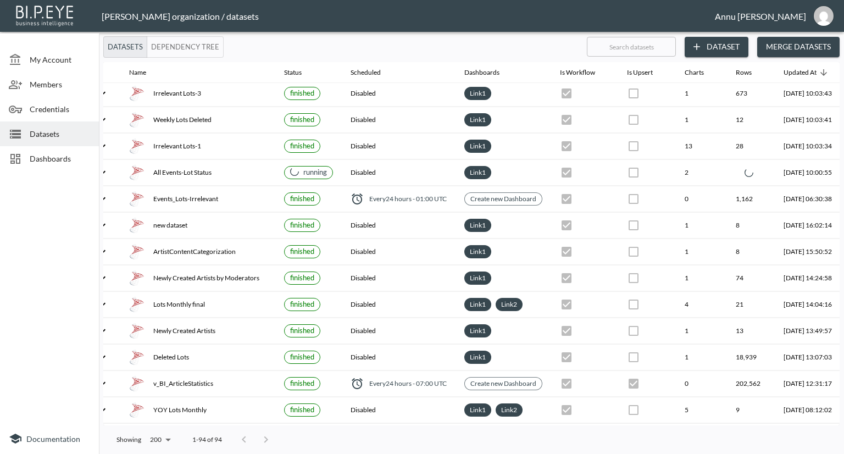
scroll to position [55, 0]
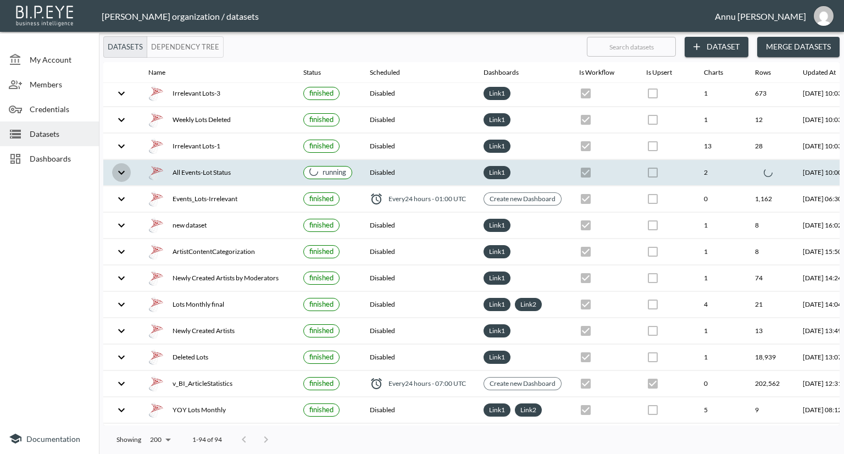
click at [117, 166] on icon "expand row" at bounding box center [121, 172] width 13 height 13
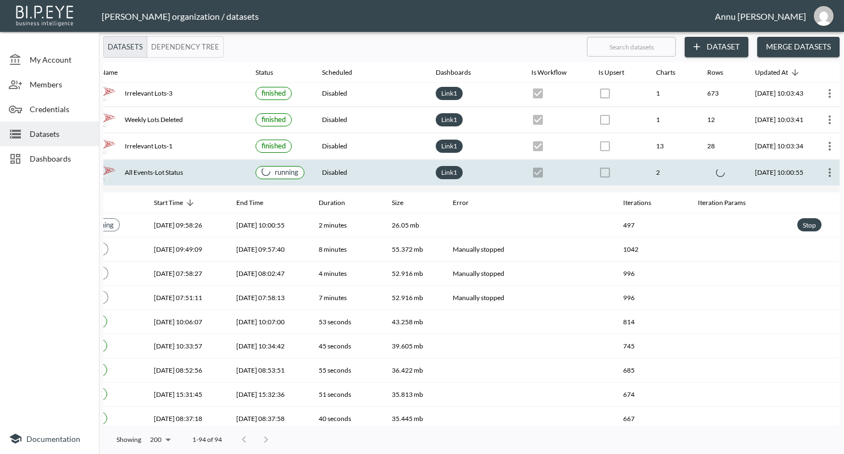
scroll to position [55, 77]
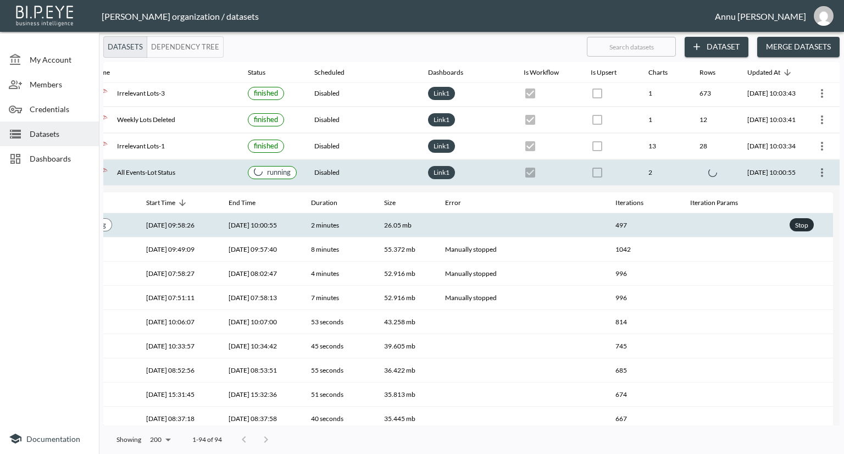
click at [797, 222] on div "Stop" at bounding box center [802, 225] width 18 height 14
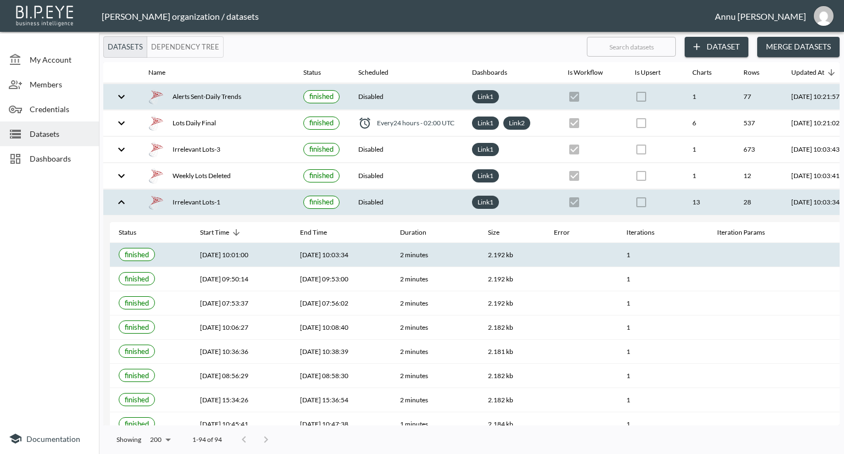
scroll to position [0, 0]
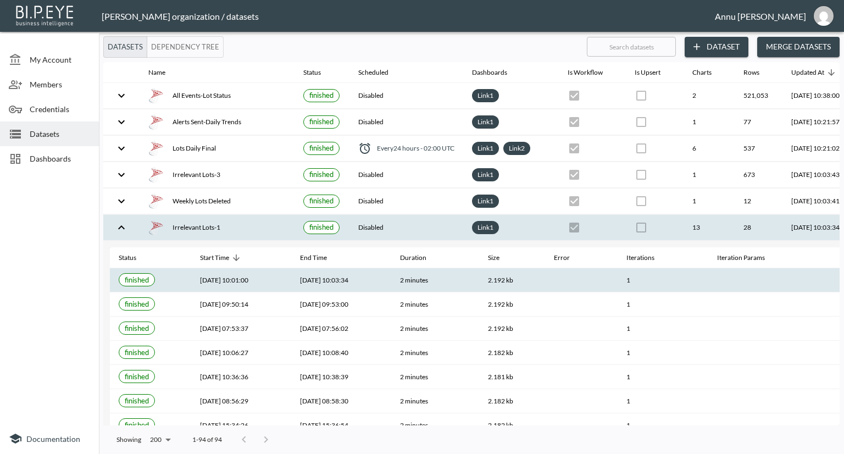
click at [75, 157] on span "Dashboards" at bounding box center [60, 159] width 60 height 12
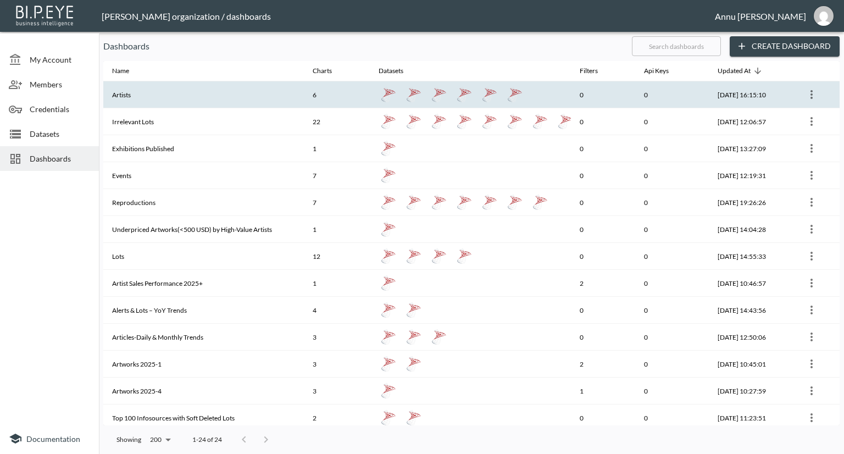
click at [168, 100] on th "Artists" at bounding box center [203, 94] width 201 height 27
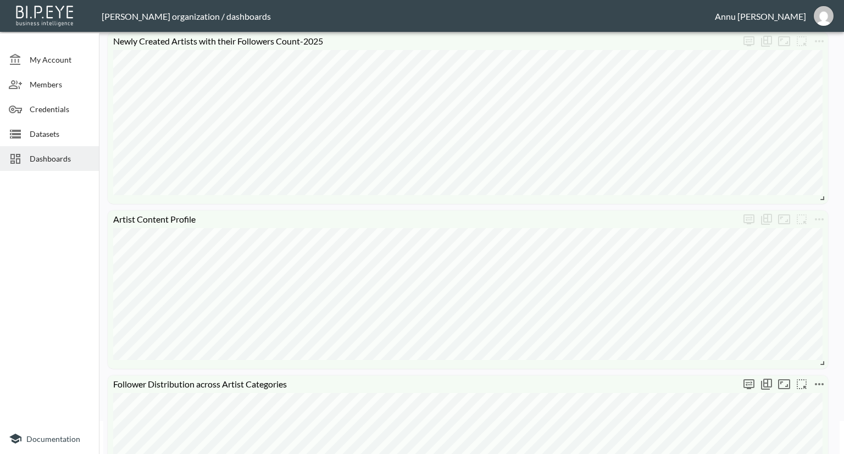
scroll to position [29, 0]
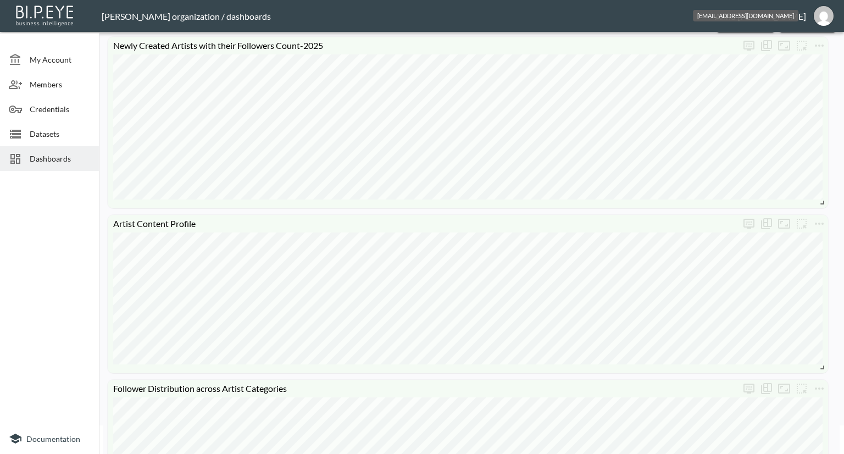
click at [825, 16] on img "annu@mutualart.com" at bounding box center [824, 16] width 20 height 20
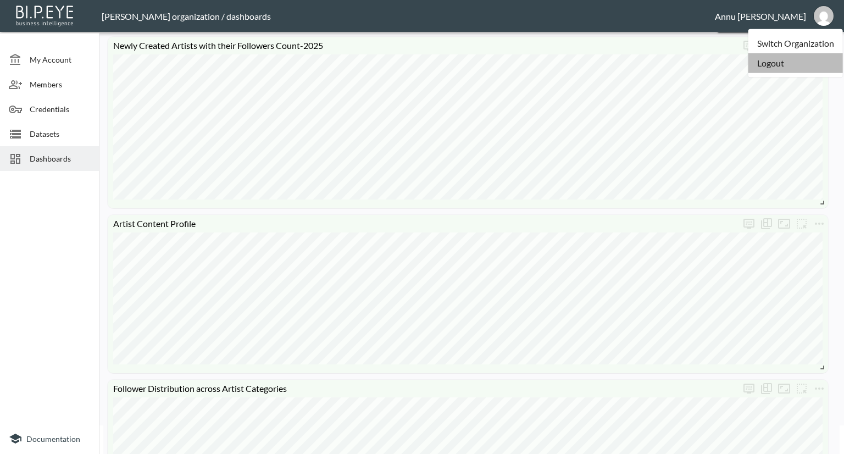
click at [795, 66] on li "Logout" at bounding box center [796, 63] width 95 height 20
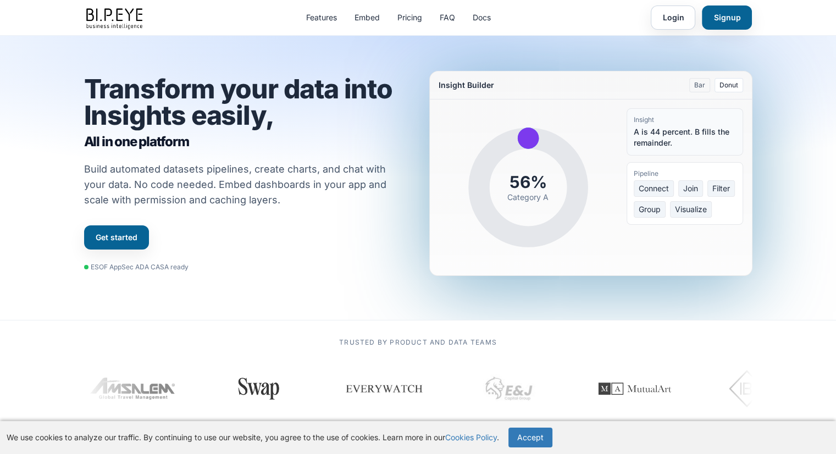
click at [570, 346] on div "Trusted by product and data teams" at bounding box center [419, 380] width 704 height 84
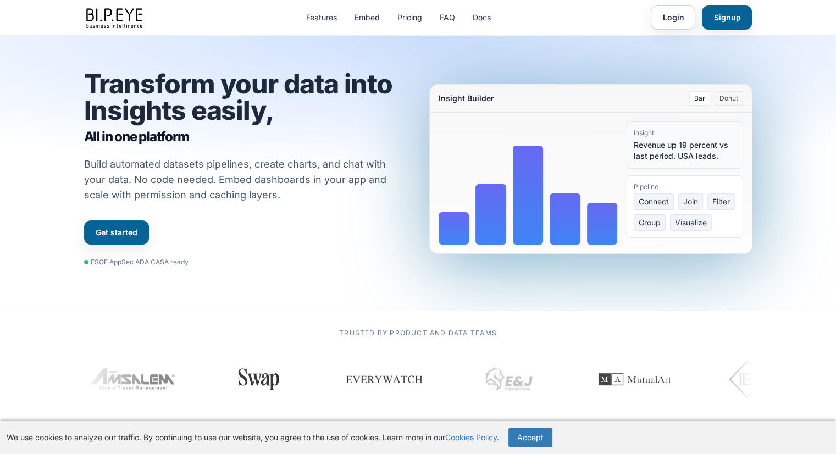
click at [763, 370] on div "Trusted by product and data teams" at bounding box center [419, 371] width 704 height 84
